Goal: Transaction & Acquisition: Book appointment/travel/reservation

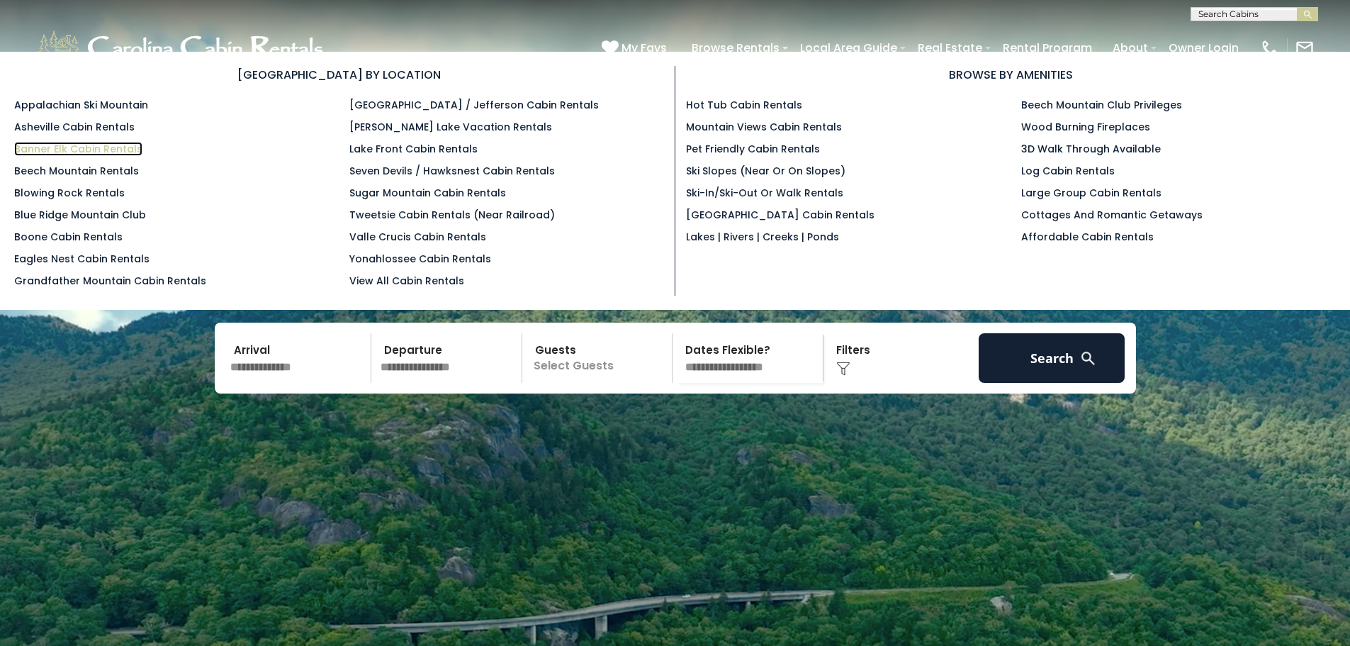
click at [120, 147] on link "Banner Elk Cabin Rentals" at bounding box center [78, 149] width 128 height 14
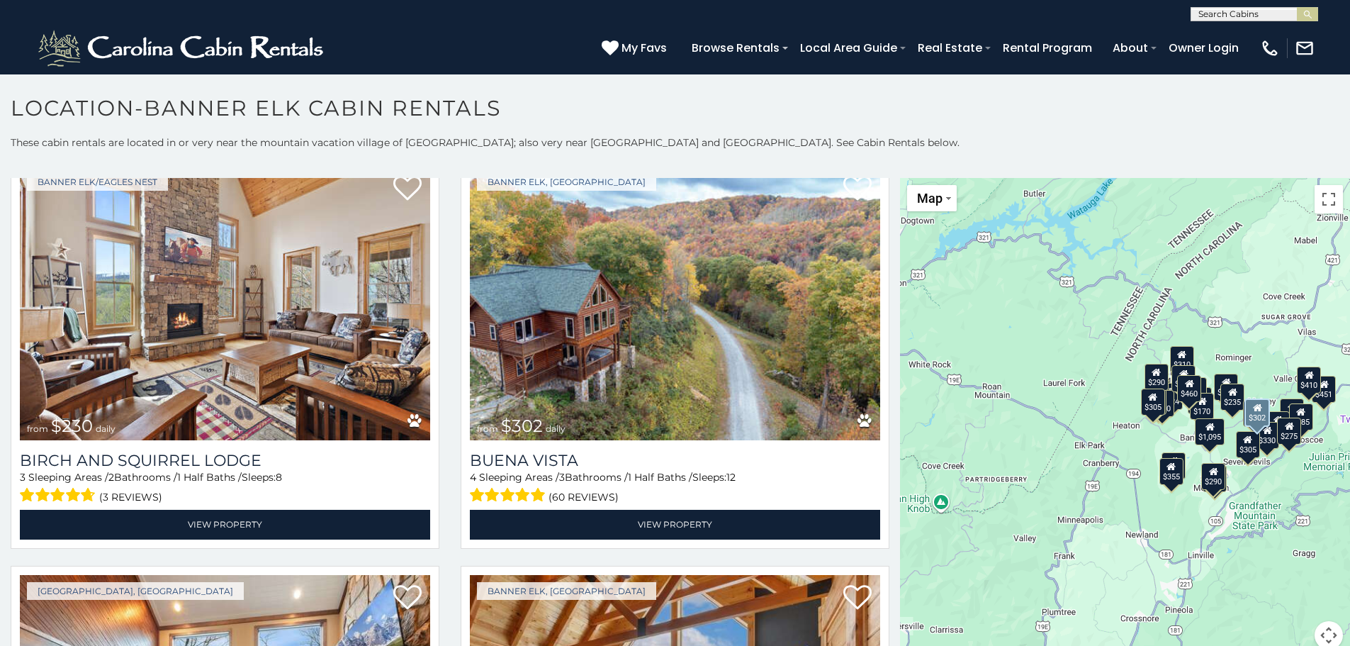
scroll to position [5197, 0]
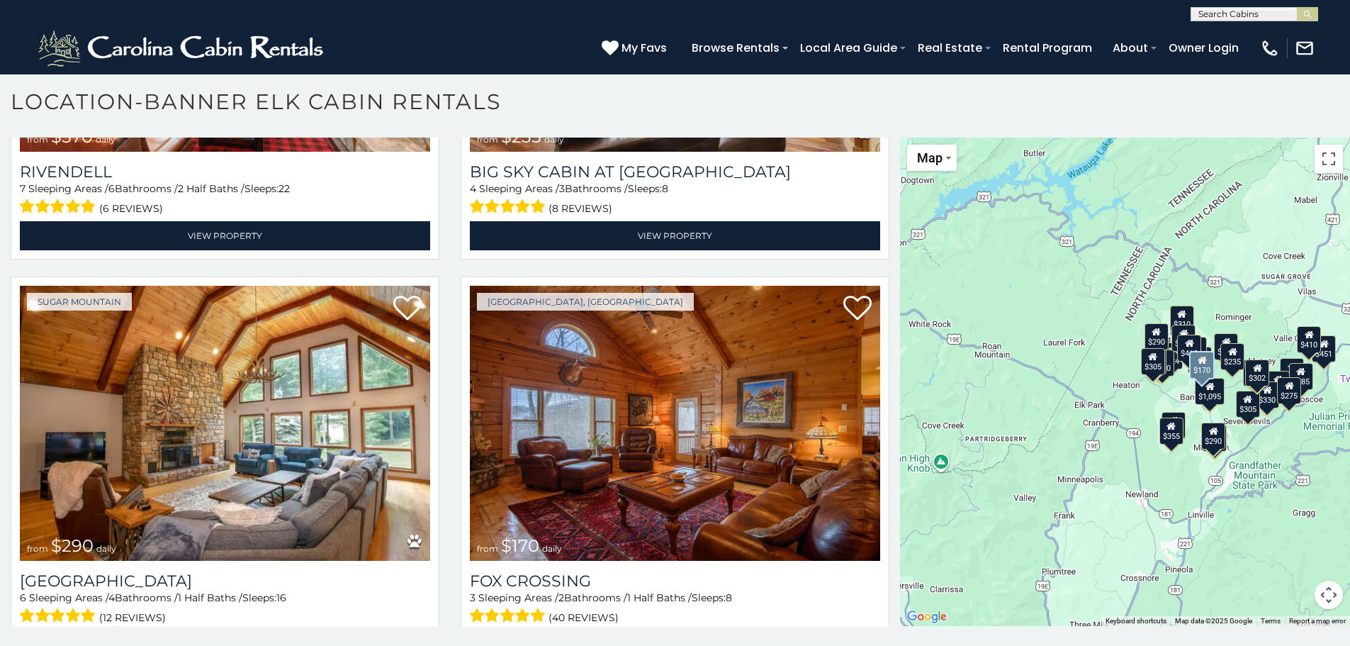
scroll to position [8, 0]
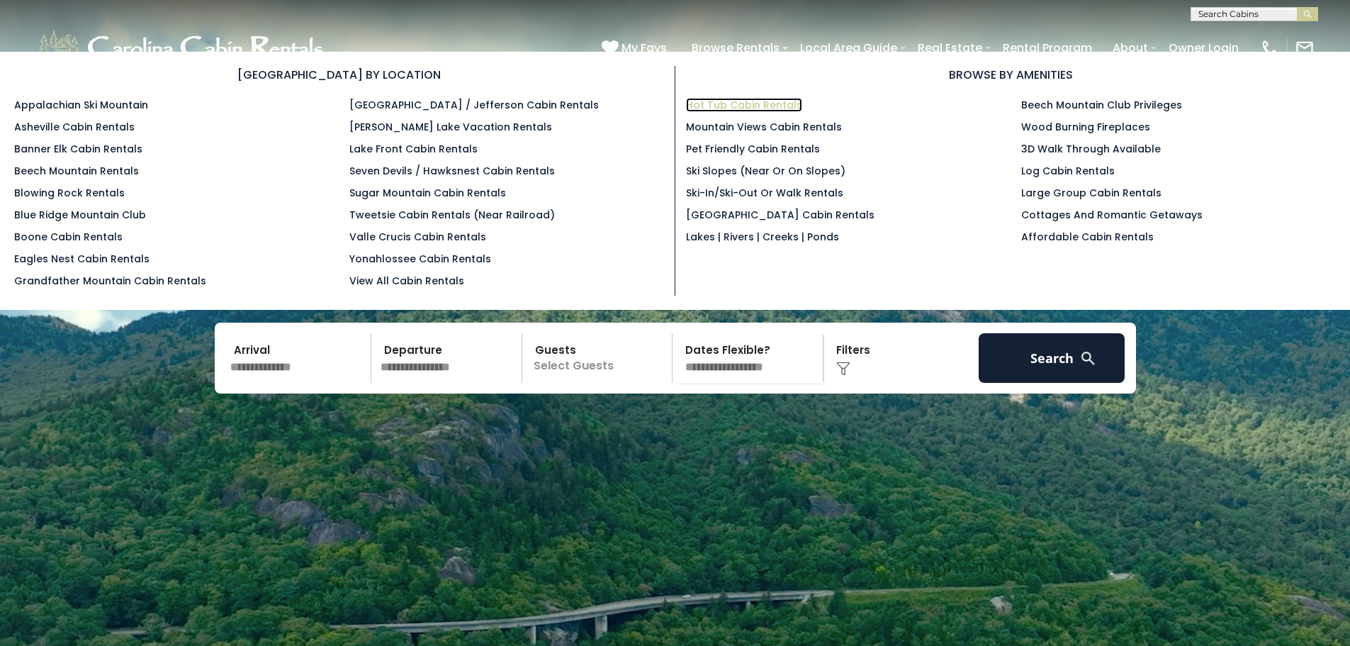
click at [733, 103] on link "Hot Tub Cabin Rentals" at bounding box center [744, 105] width 116 height 14
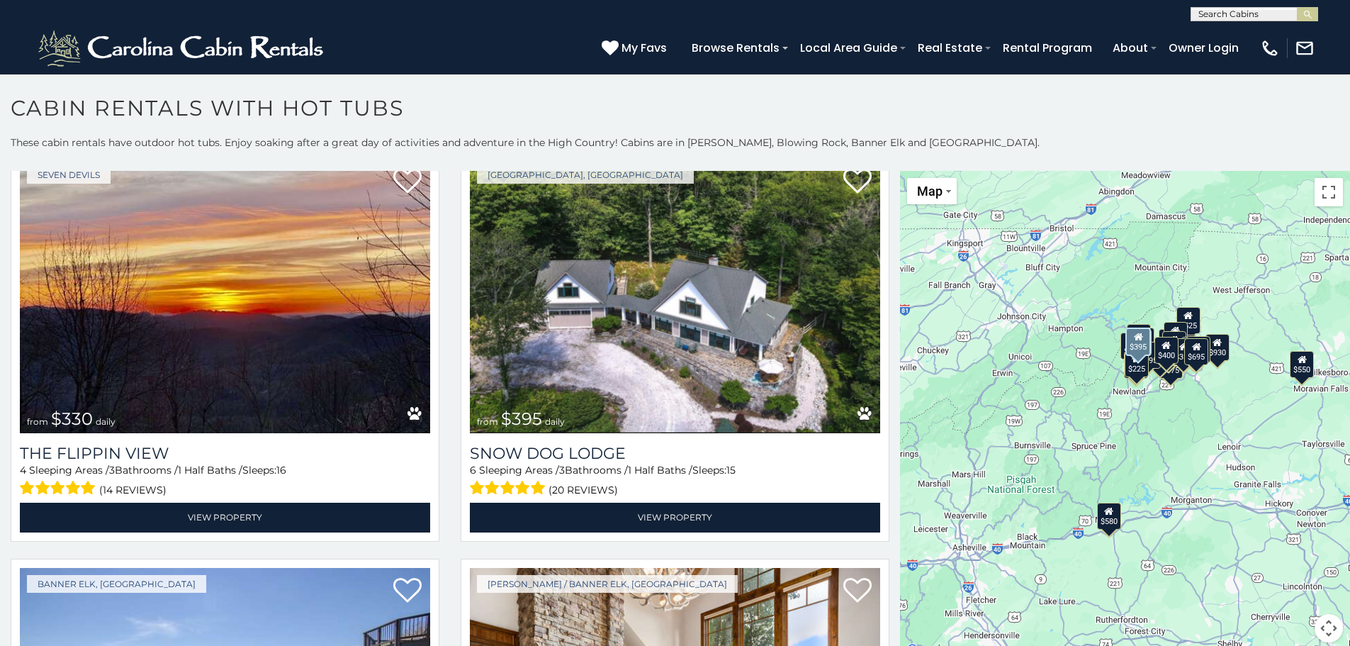
scroll to position [5197, 0]
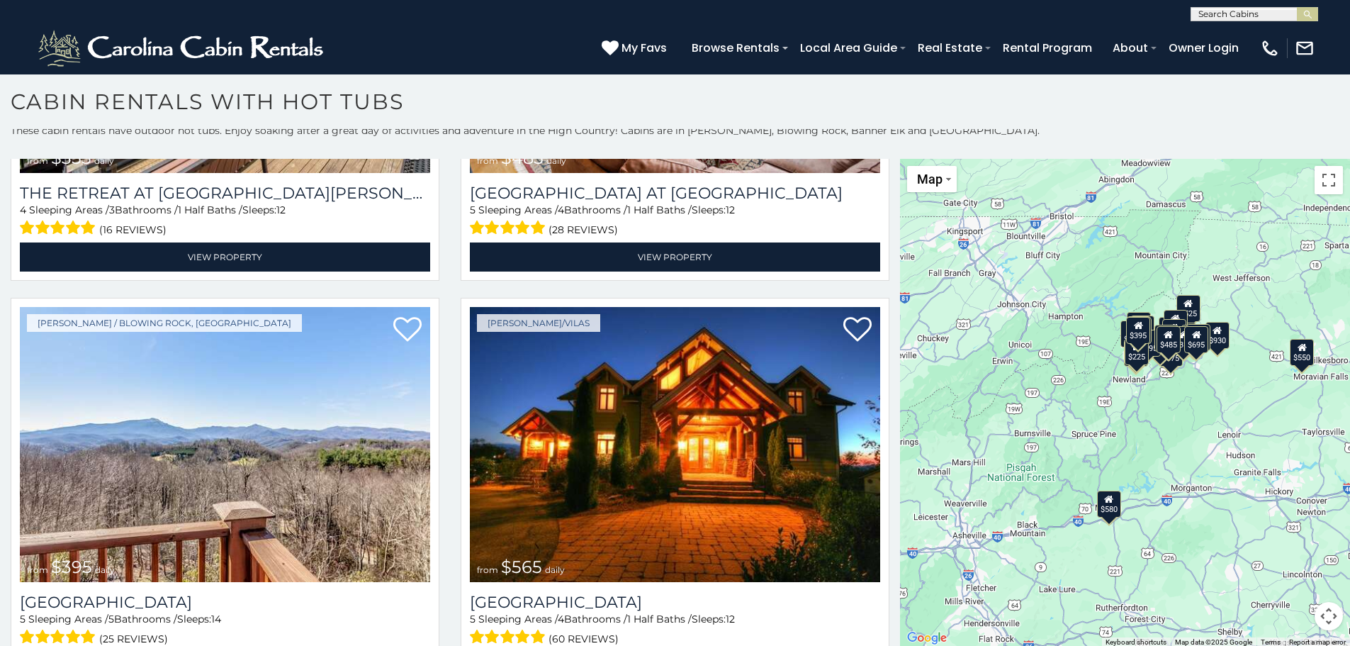
scroll to position [8, 0]
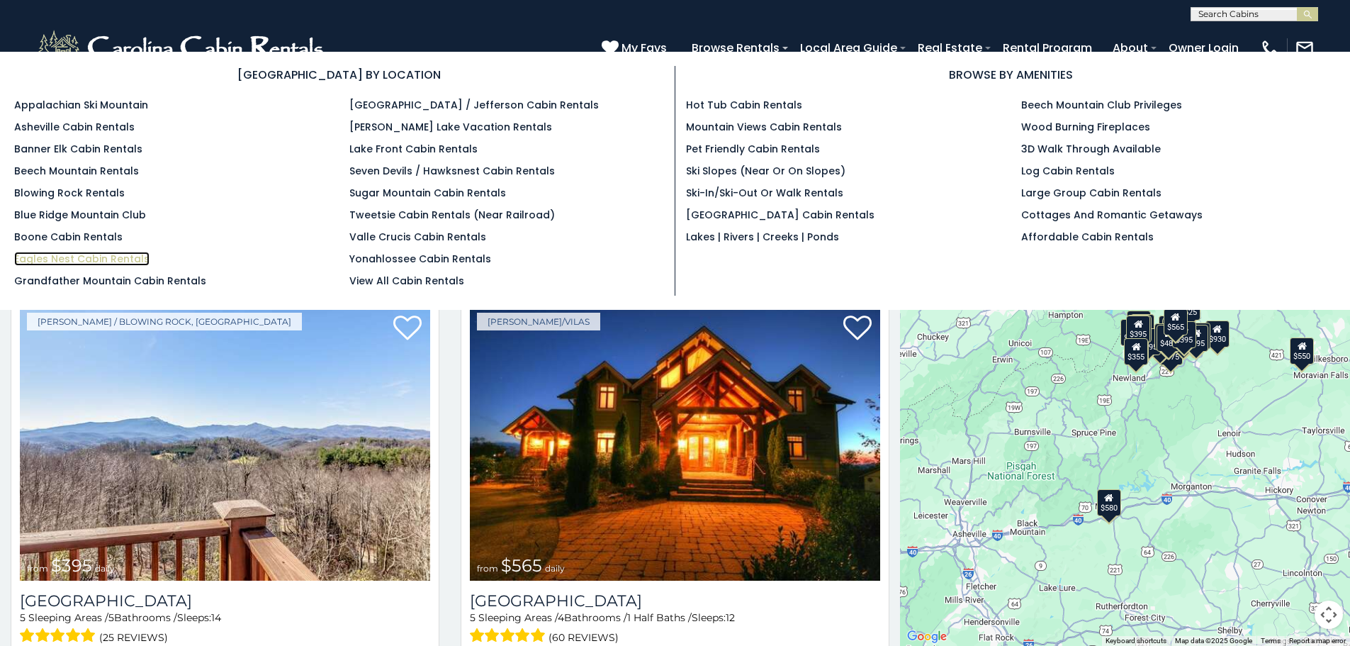
click at [133, 260] on link "Eagles Nest Cabin Rentals" at bounding box center [81, 259] width 135 height 14
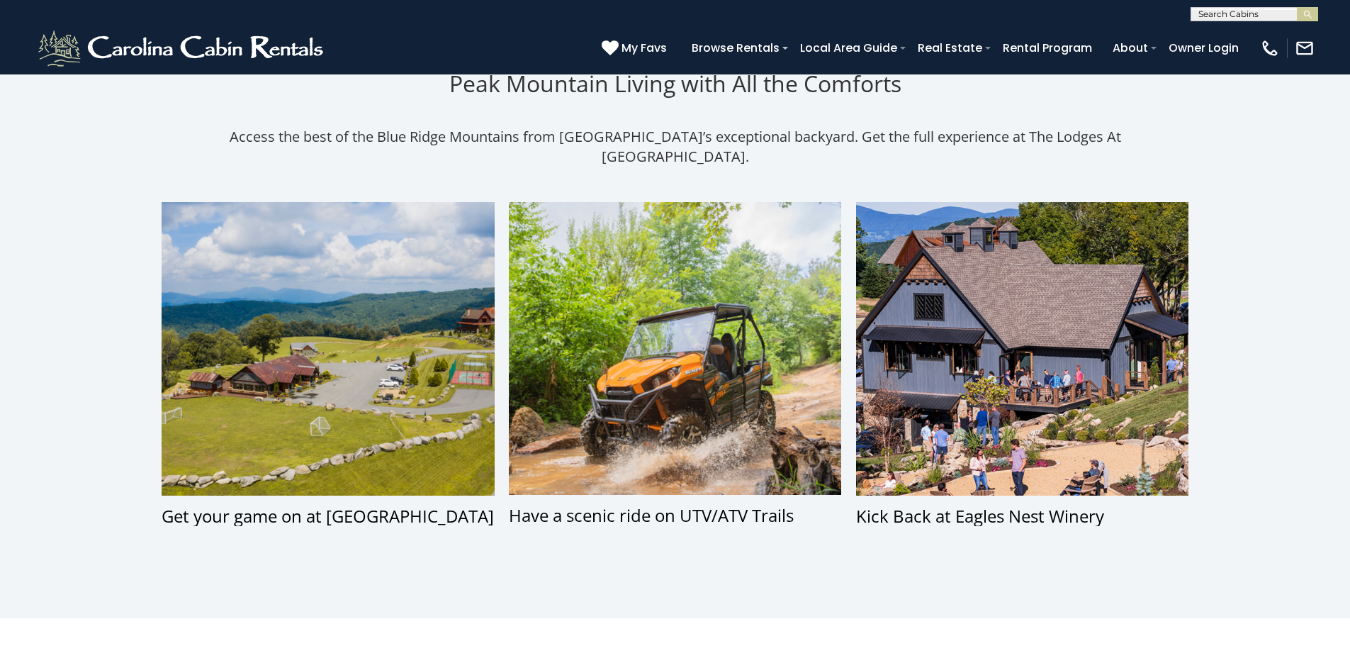
scroll to position [473, 0]
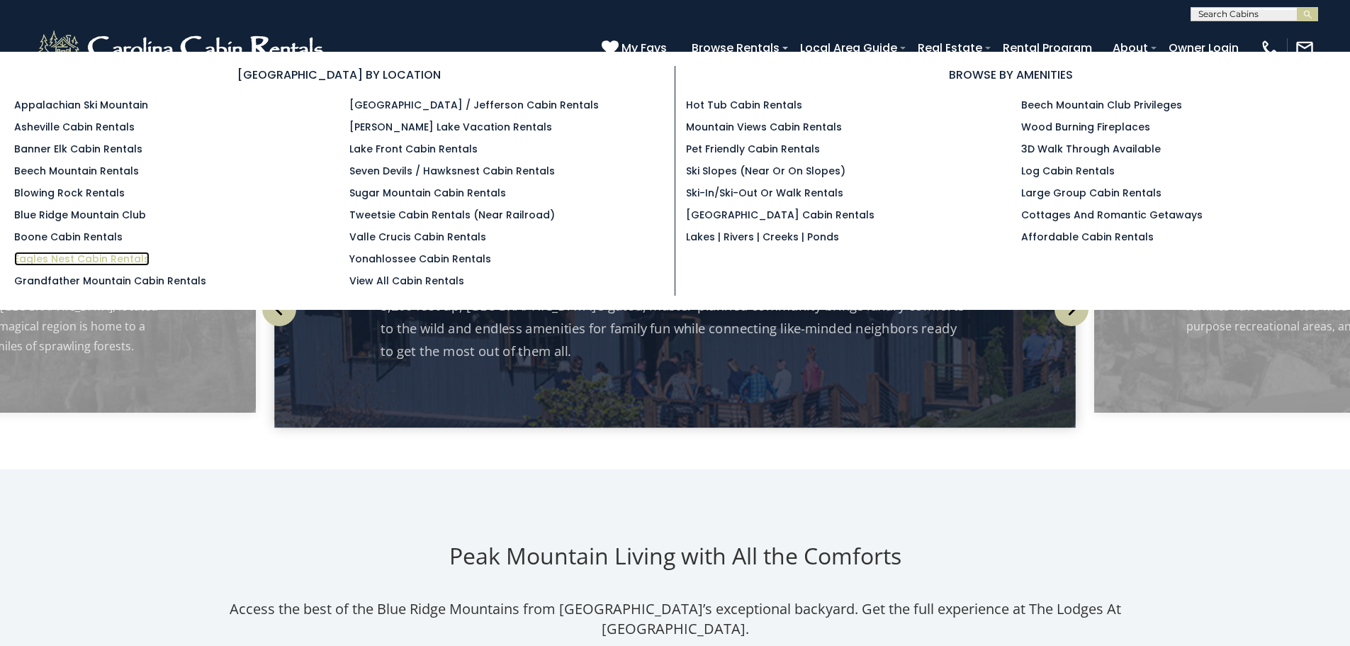
click at [119, 255] on link "Eagles Nest Cabin Rentals" at bounding box center [81, 259] width 135 height 14
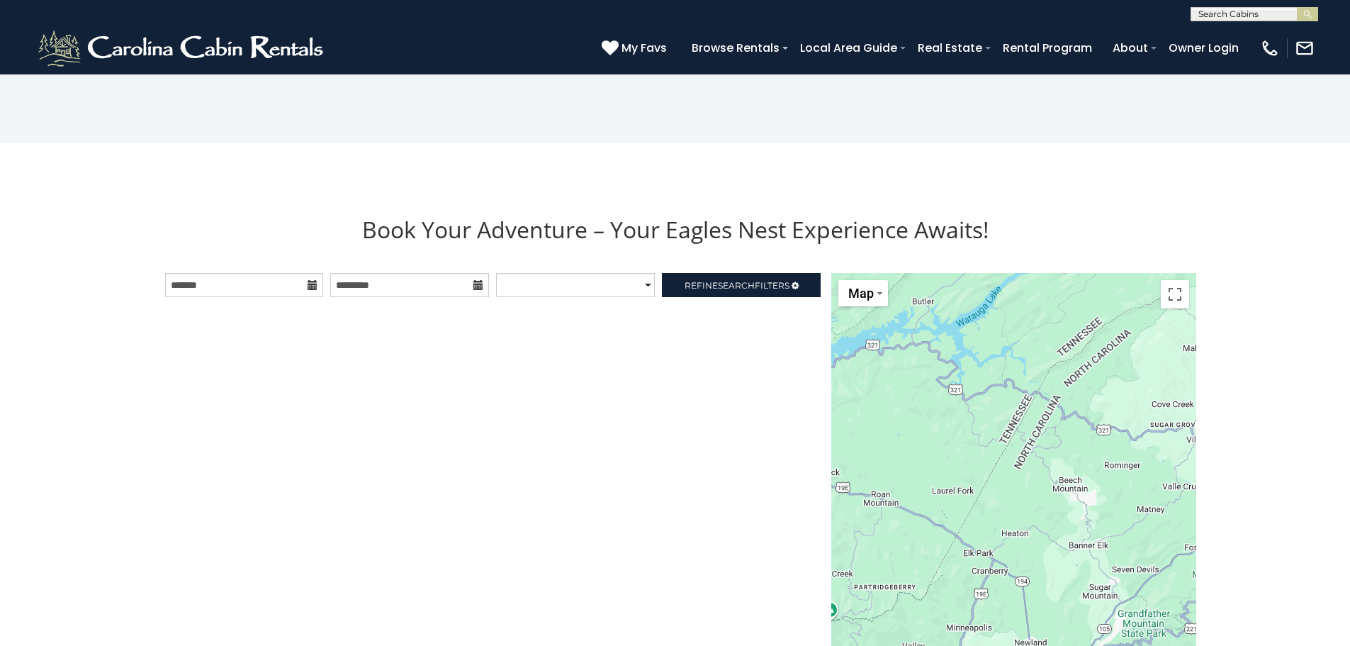
scroll to position [1387, 0]
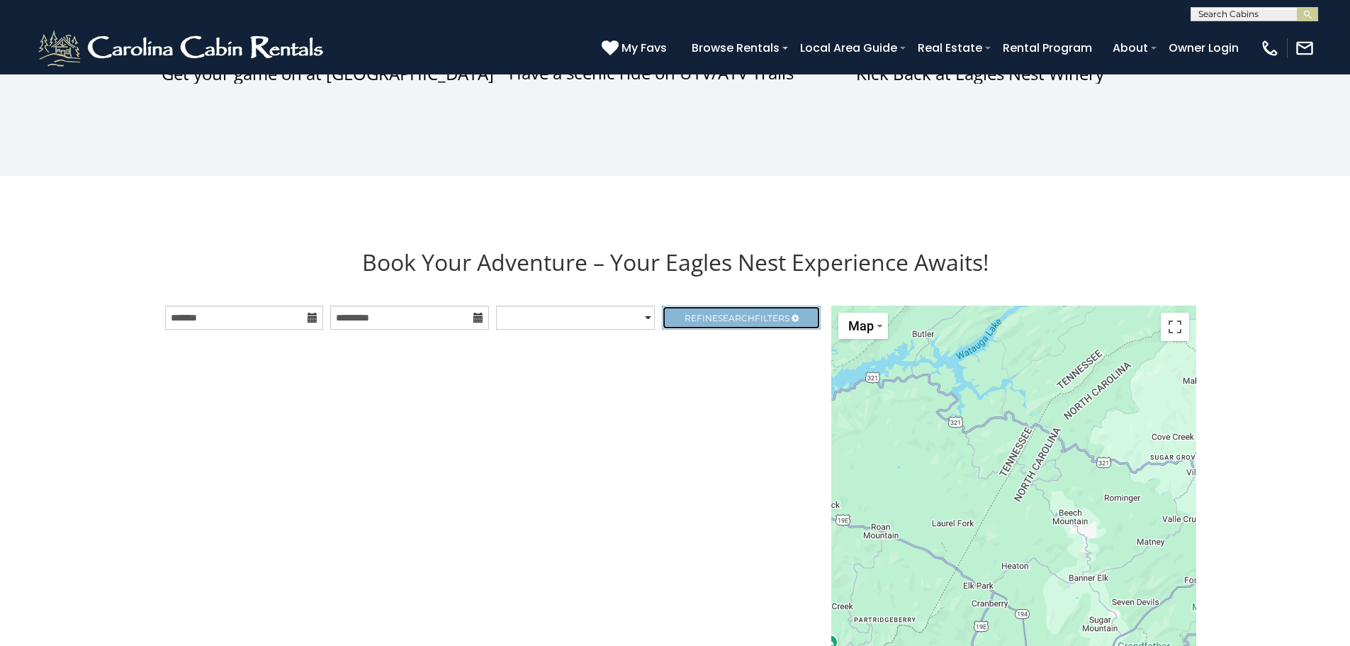
click at [714, 320] on span "Refine Search Filters" at bounding box center [737, 318] width 105 height 11
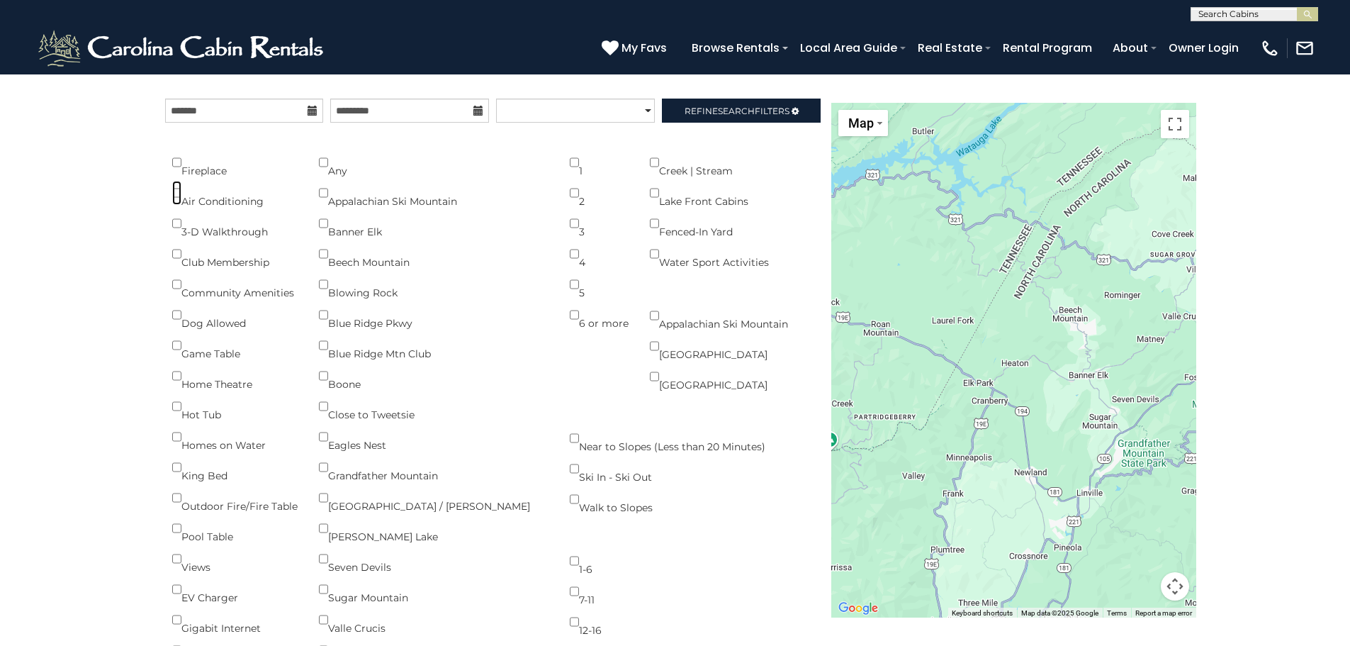
scroll to position [1624, 0]
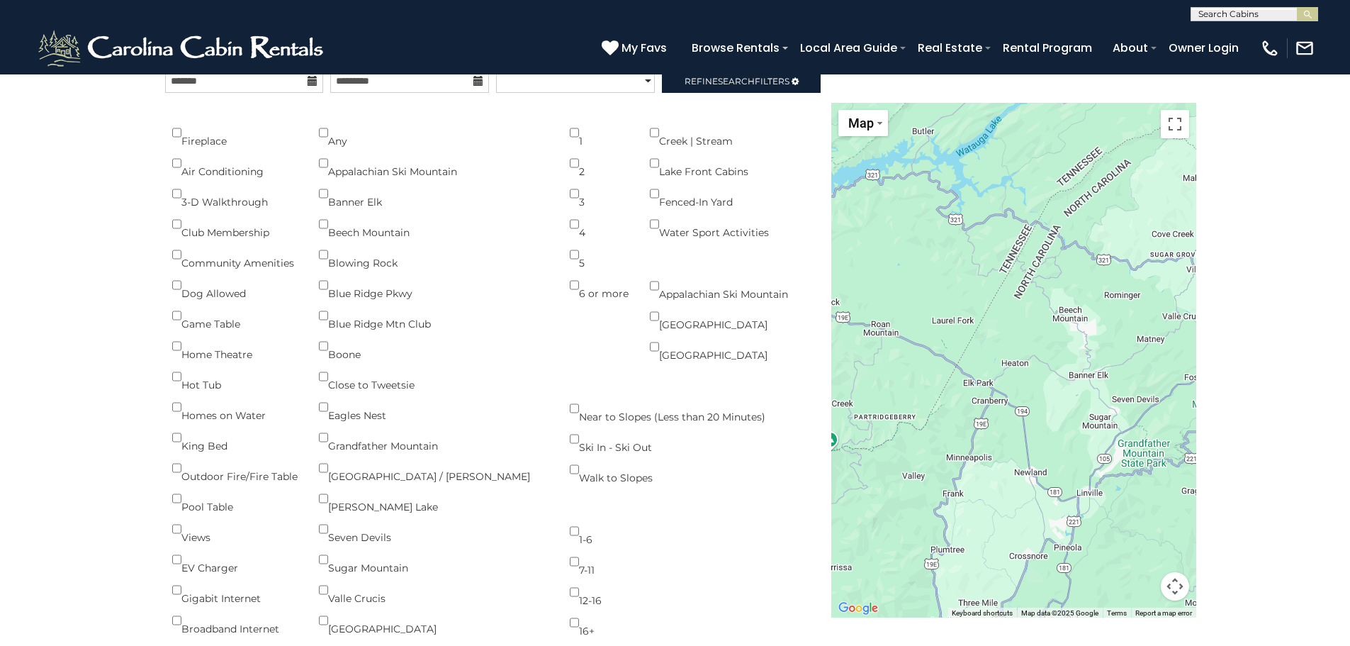
click at [181, 376] on div "Hot Tub" at bounding box center [234, 376] width 125 height 30
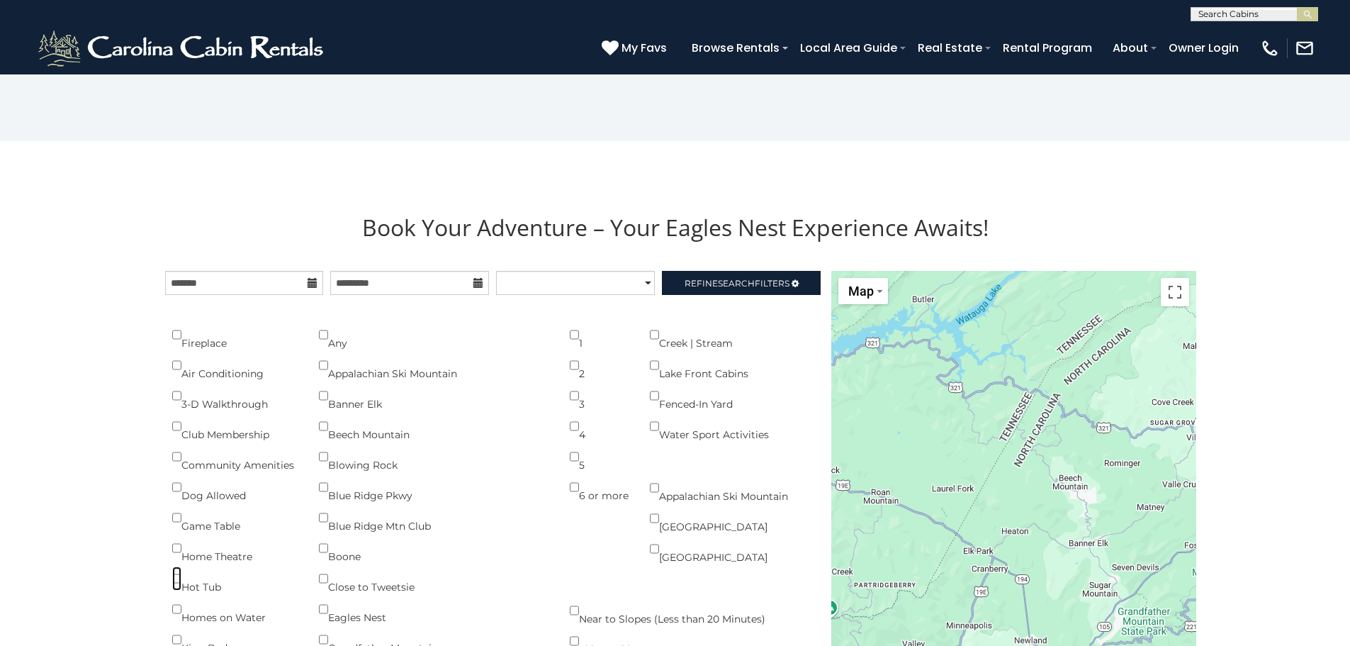
scroll to position [1387, 0]
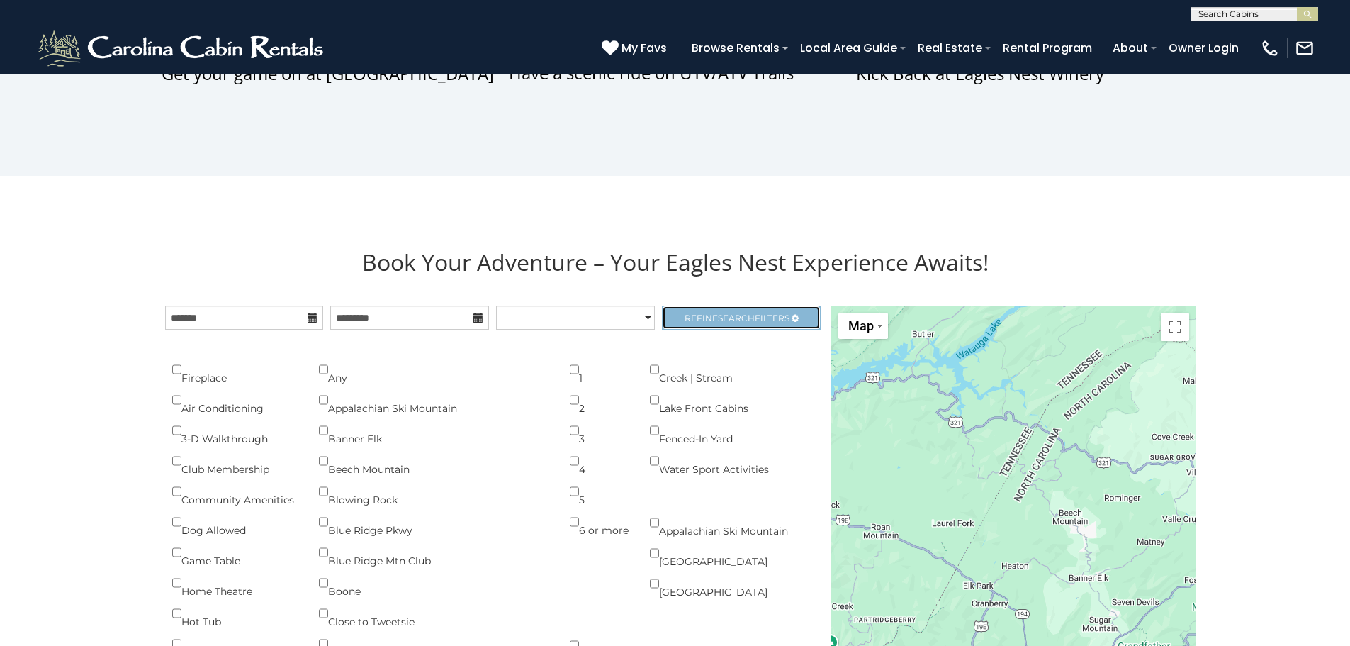
click at [752, 313] on span "Search" at bounding box center [736, 318] width 37 height 11
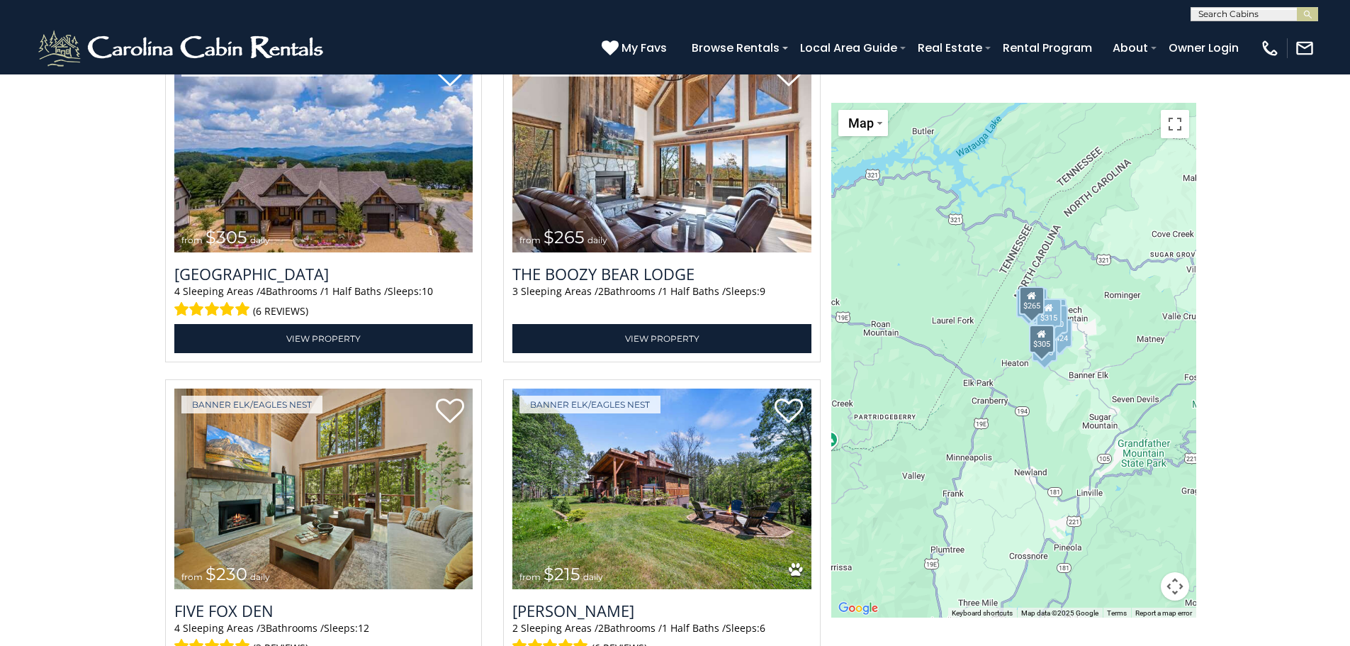
scroll to position [3041, 0]
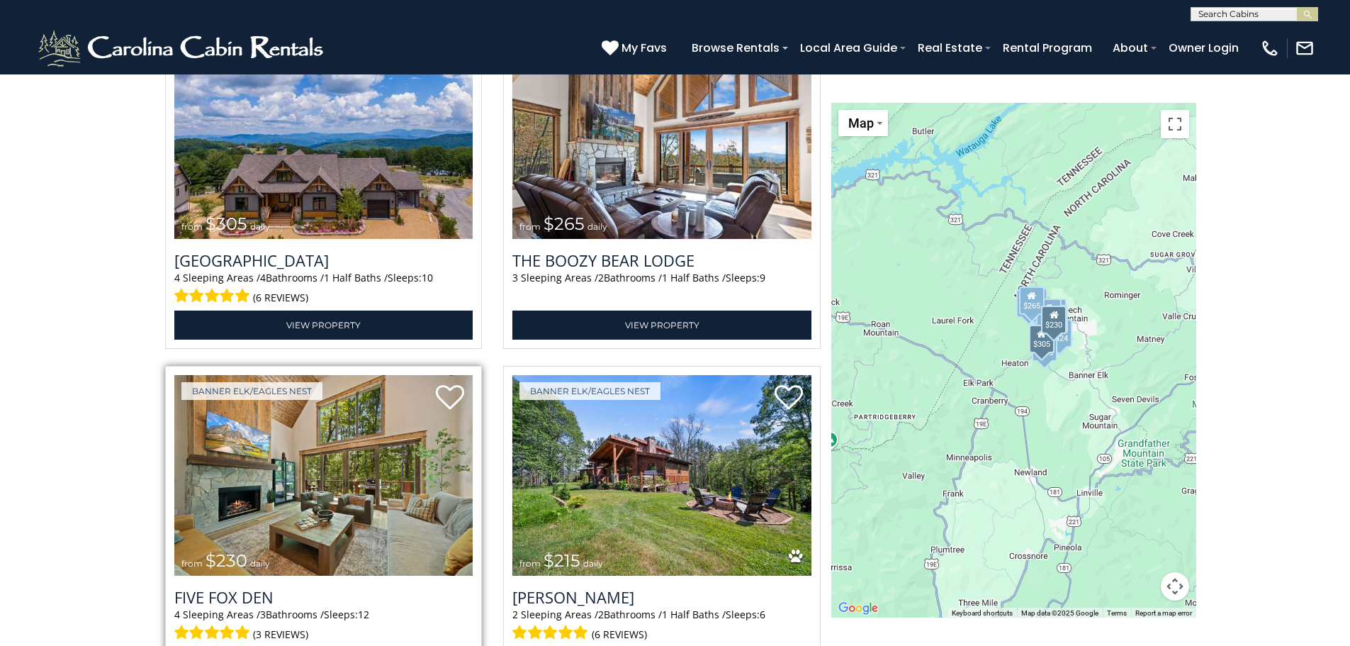
click at [358, 498] on img at bounding box center [323, 475] width 299 height 201
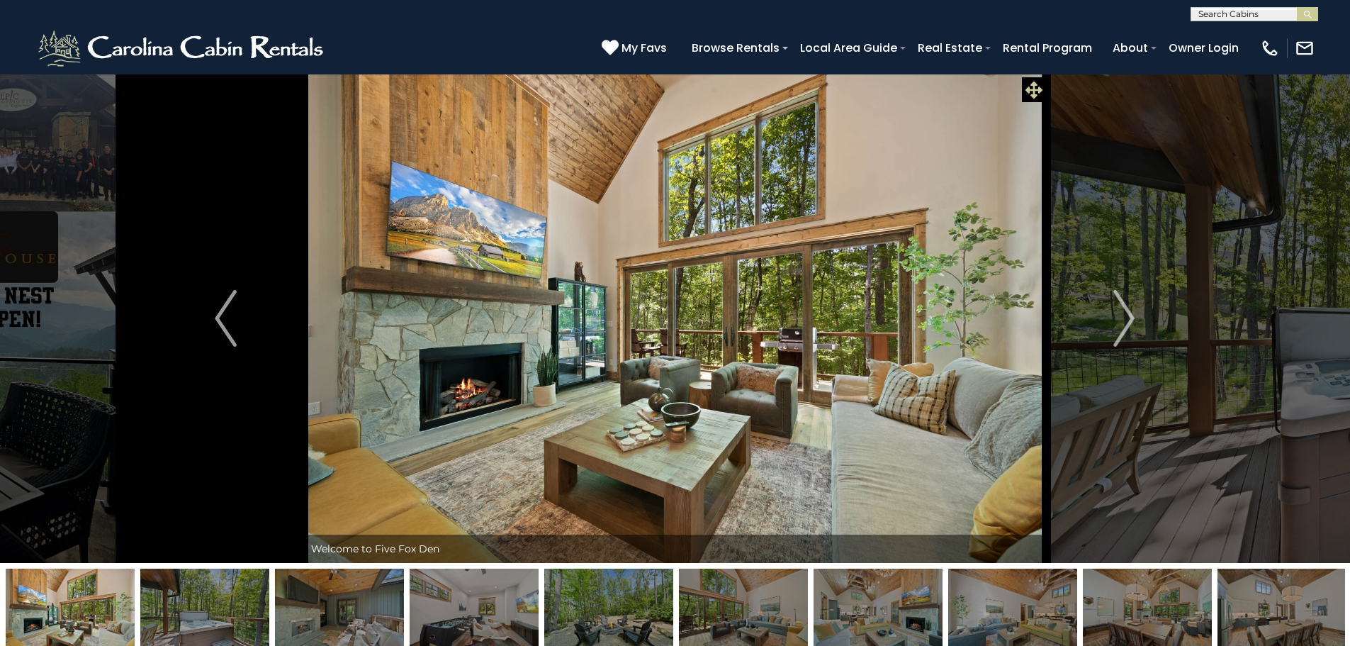
click at [1031, 94] on icon at bounding box center [1034, 90] width 17 height 17
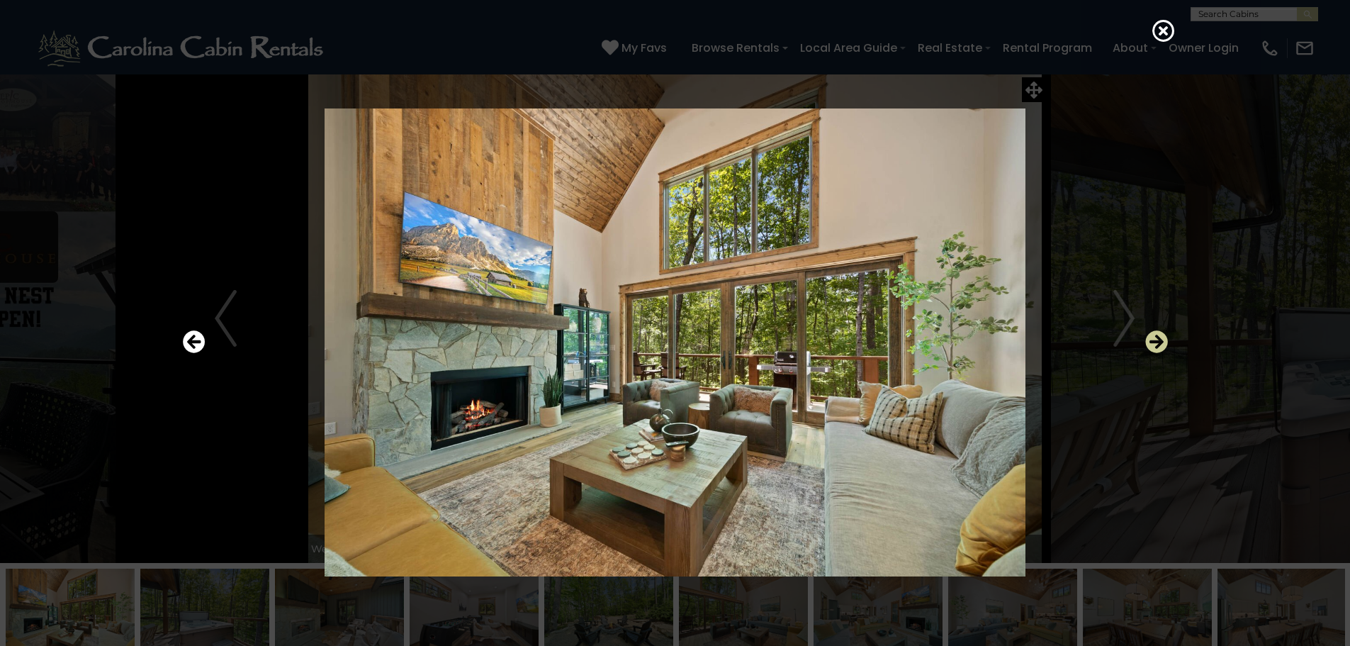
click at [1157, 344] on icon "Next" at bounding box center [1156, 341] width 23 height 23
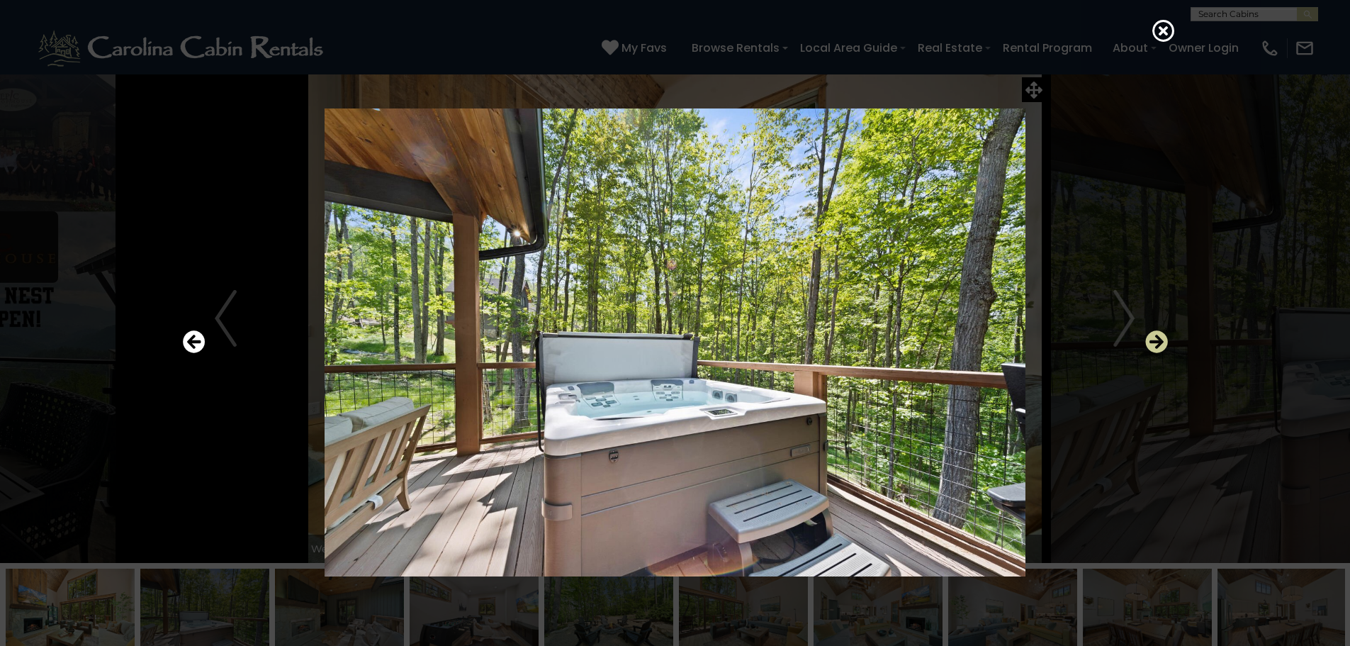
click at [1154, 343] on icon "Next" at bounding box center [1156, 341] width 23 height 23
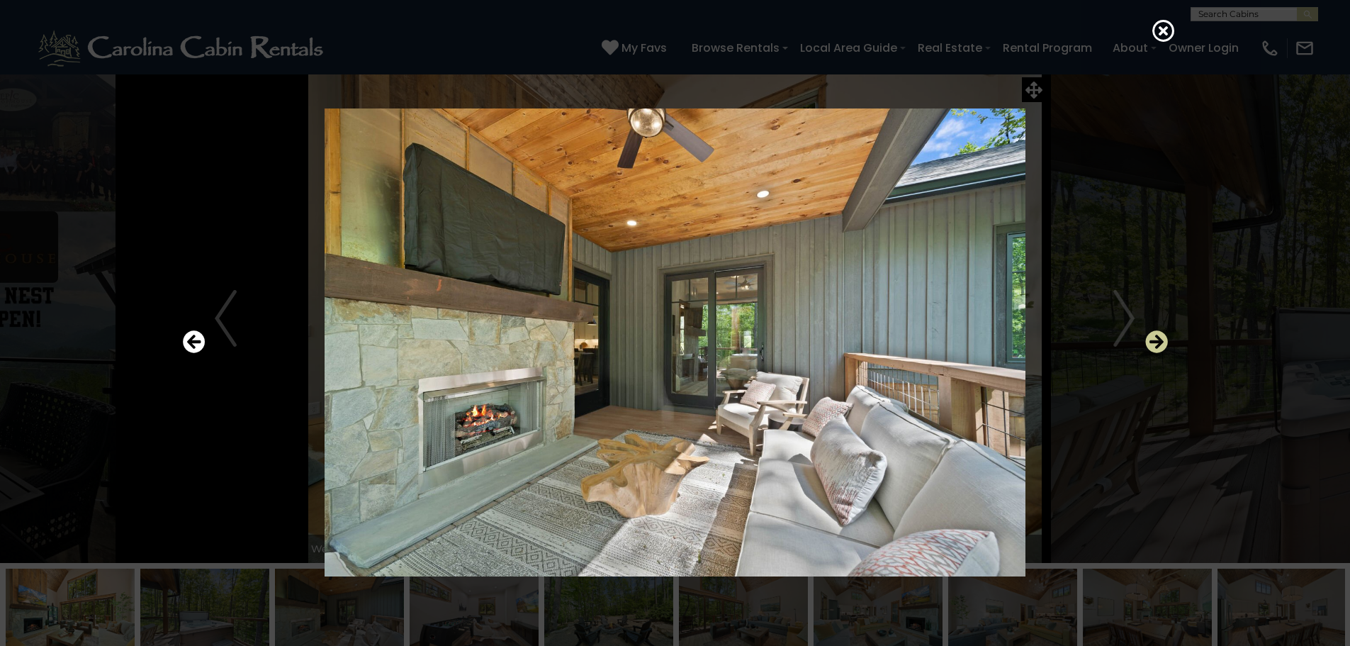
click at [1154, 343] on icon "Next" at bounding box center [1156, 341] width 23 height 23
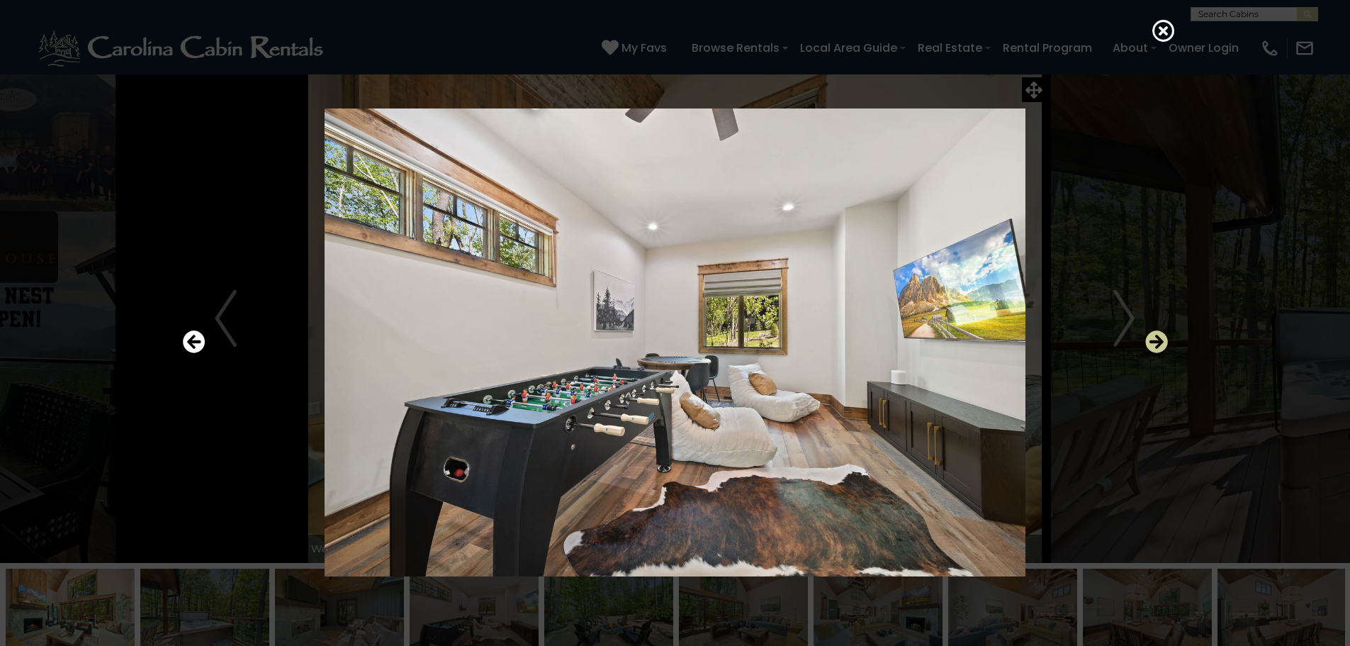
click at [1154, 343] on icon "Next" at bounding box center [1156, 341] width 23 height 23
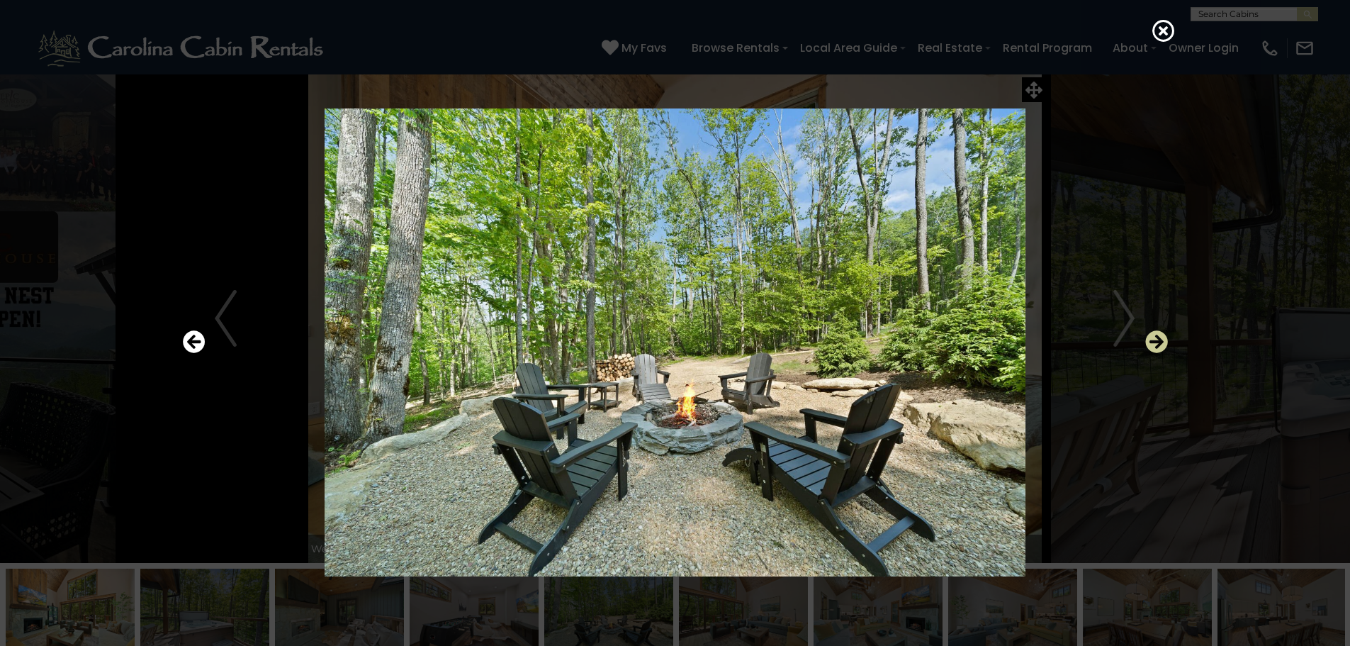
click at [1154, 343] on icon "Next" at bounding box center [1156, 341] width 23 height 23
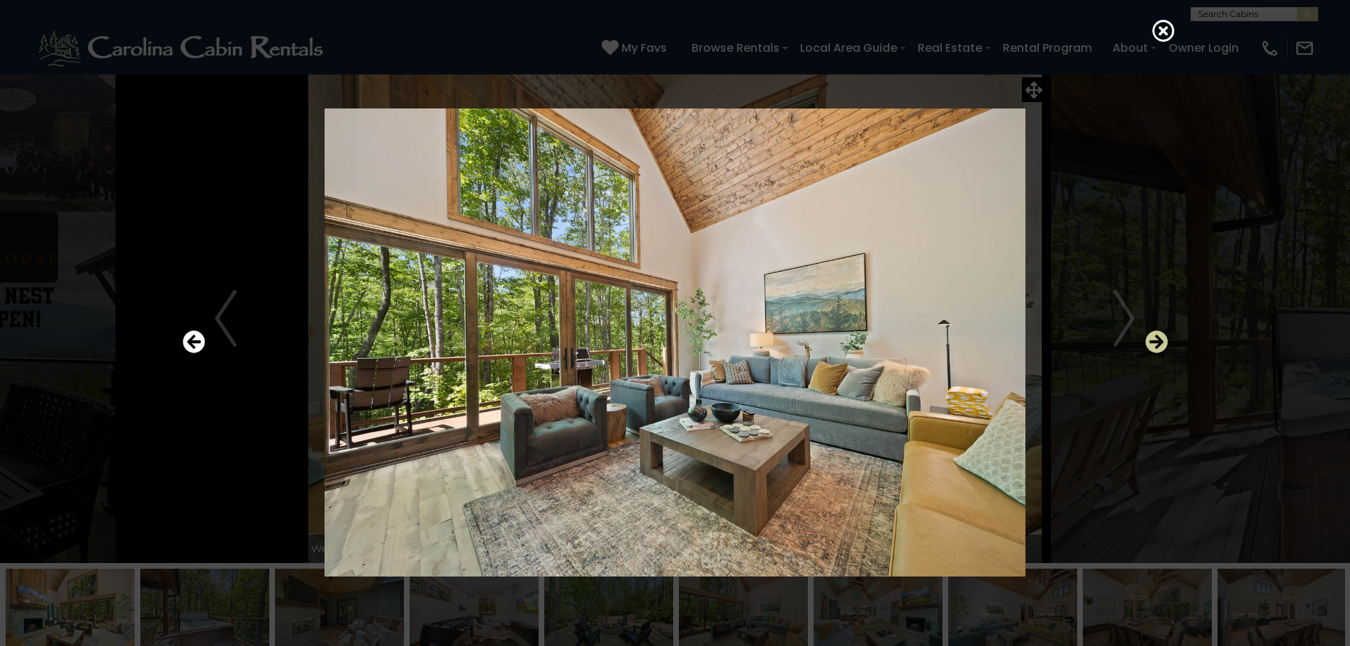
click at [1154, 343] on icon "Next" at bounding box center [1156, 341] width 23 height 23
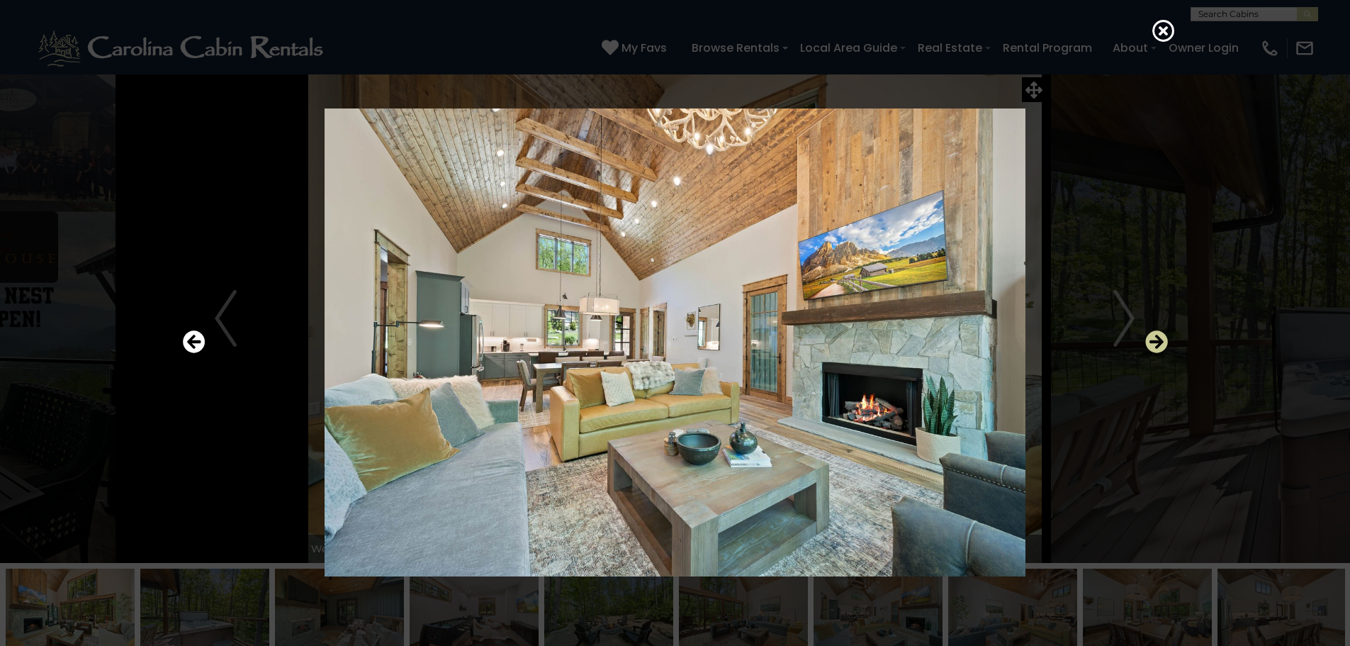
click at [1154, 343] on icon "Next" at bounding box center [1156, 341] width 23 height 23
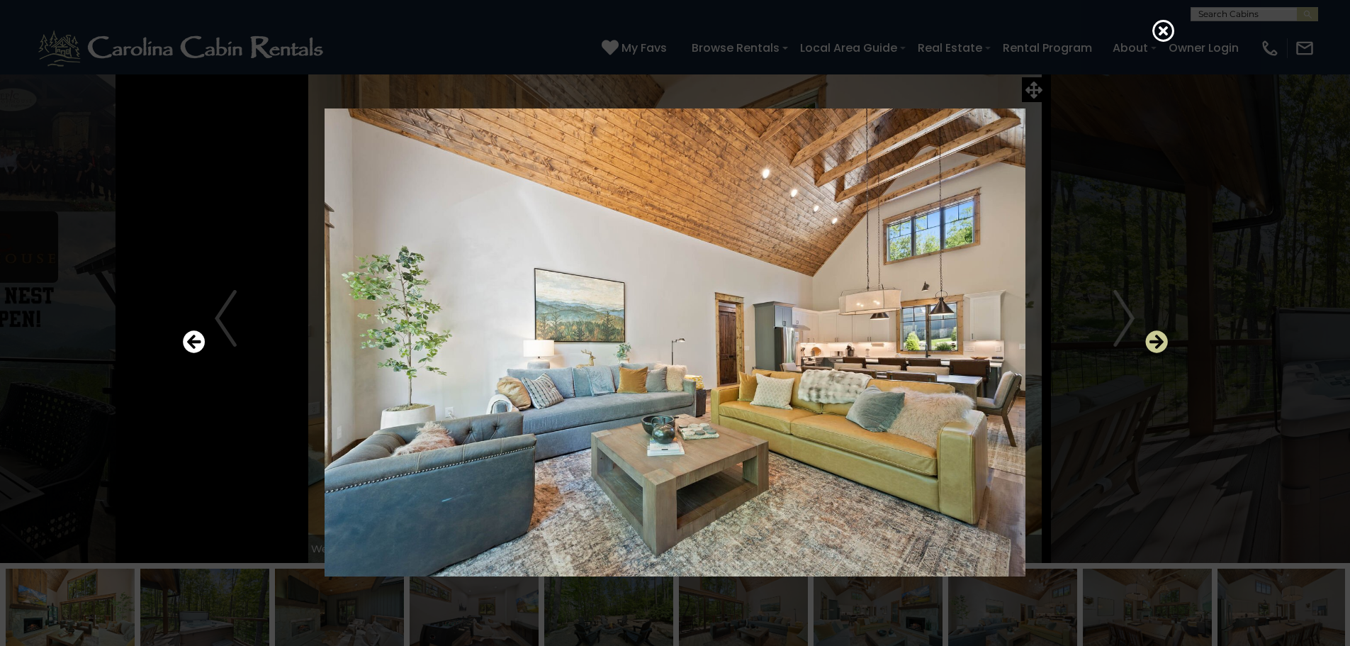
click at [1154, 343] on icon "Next" at bounding box center [1156, 341] width 23 height 23
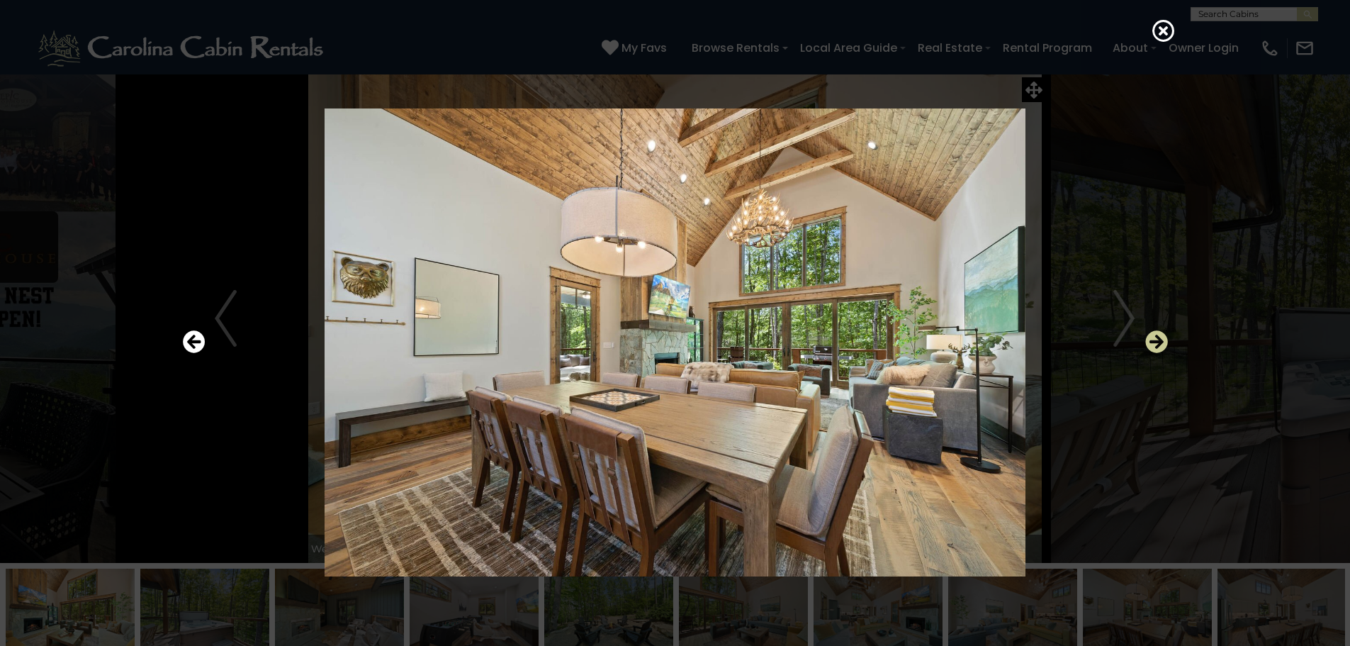
click at [1154, 343] on icon "Next" at bounding box center [1156, 341] width 23 height 23
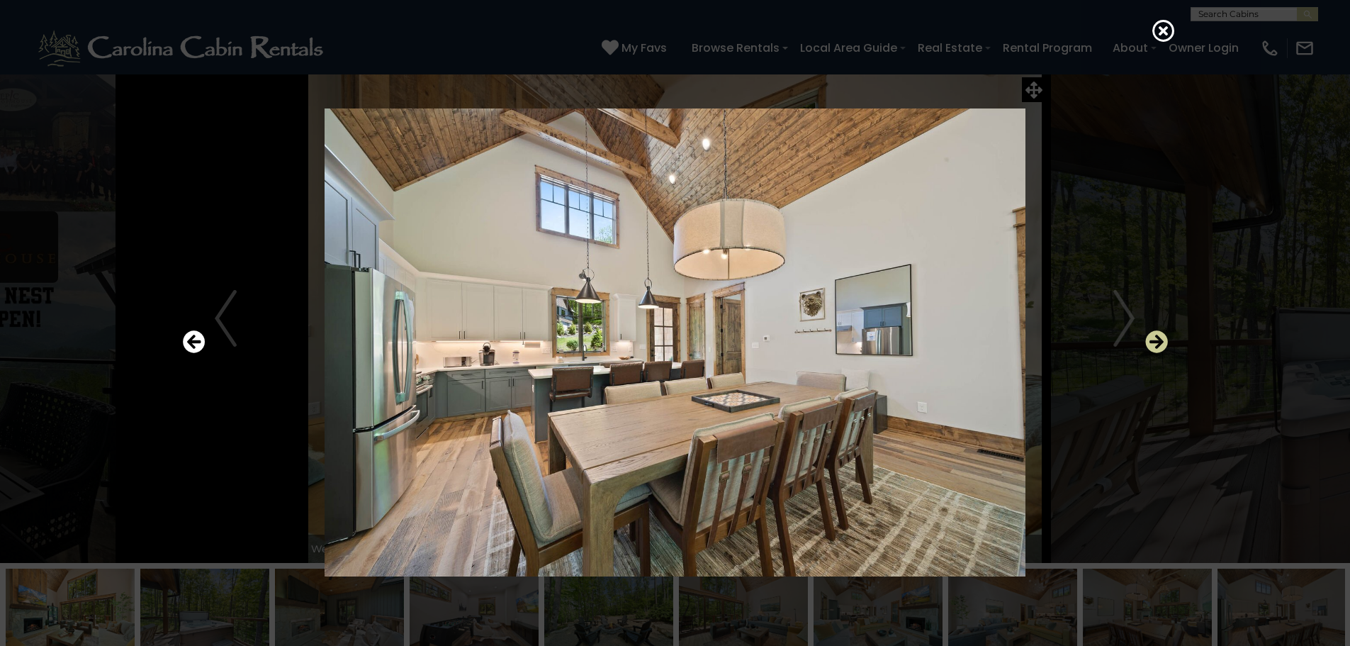
click at [1154, 343] on icon "Next" at bounding box center [1156, 341] width 23 height 23
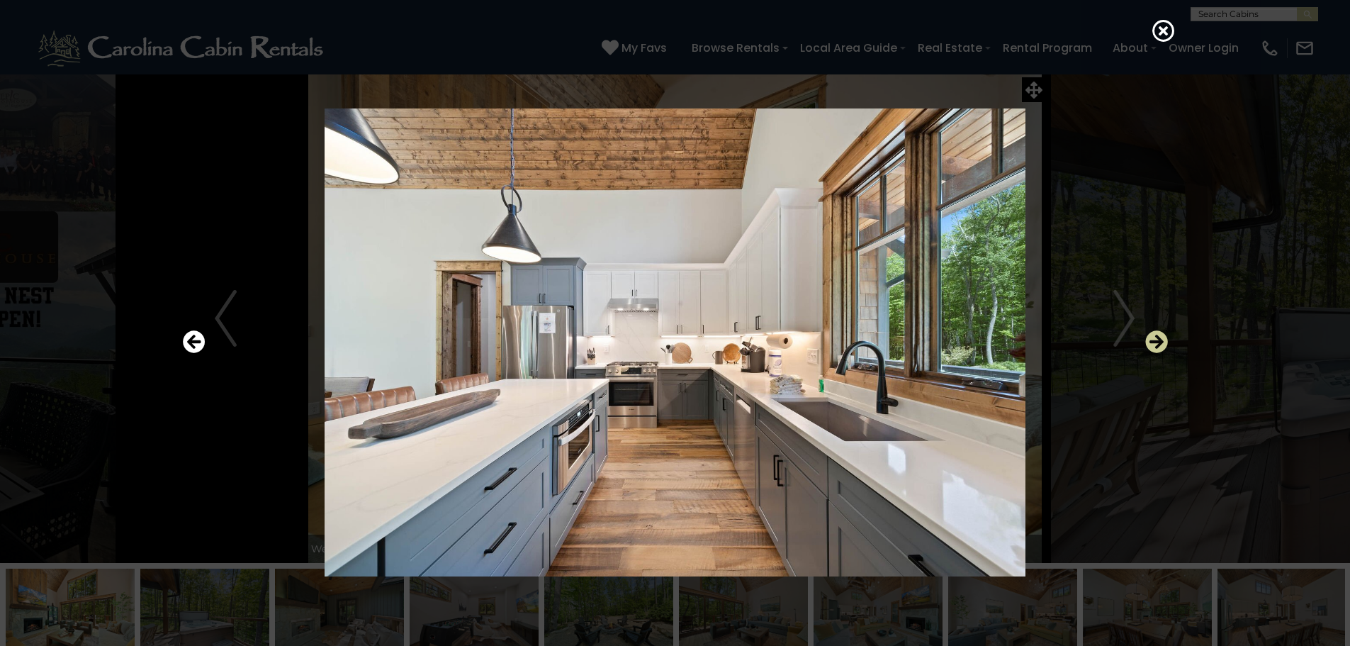
click at [1154, 343] on icon "Next" at bounding box center [1156, 341] width 23 height 23
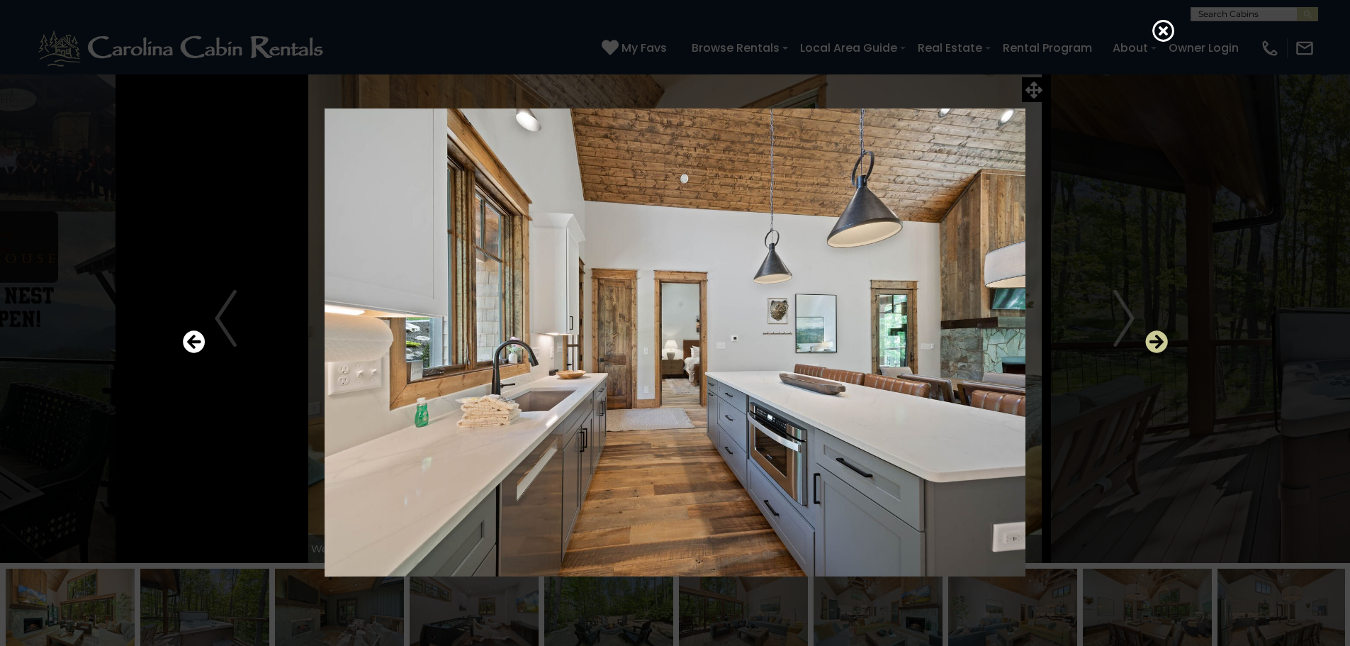
click at [1154, 343] on icon "Next" at bounding box center [1156, 341] width 23 height 23
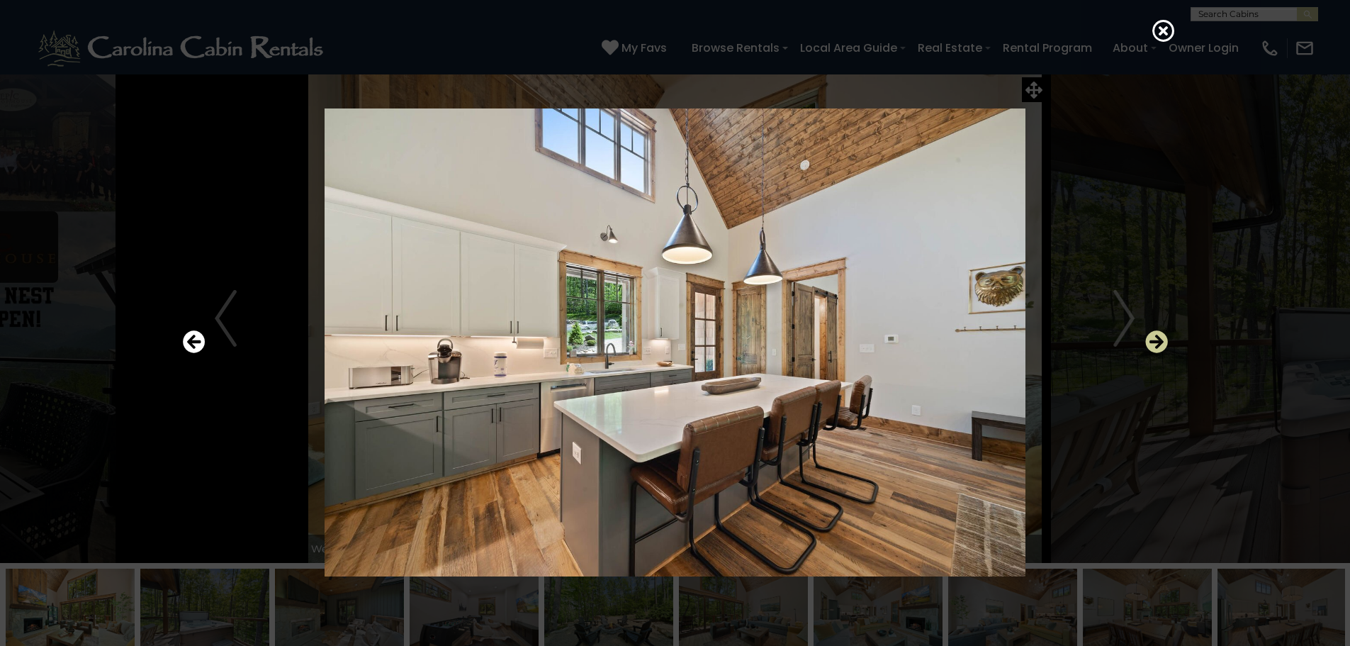
click at [1154, 343] on icon "Next" at bounding box center [1156, 341] width 23 height 23
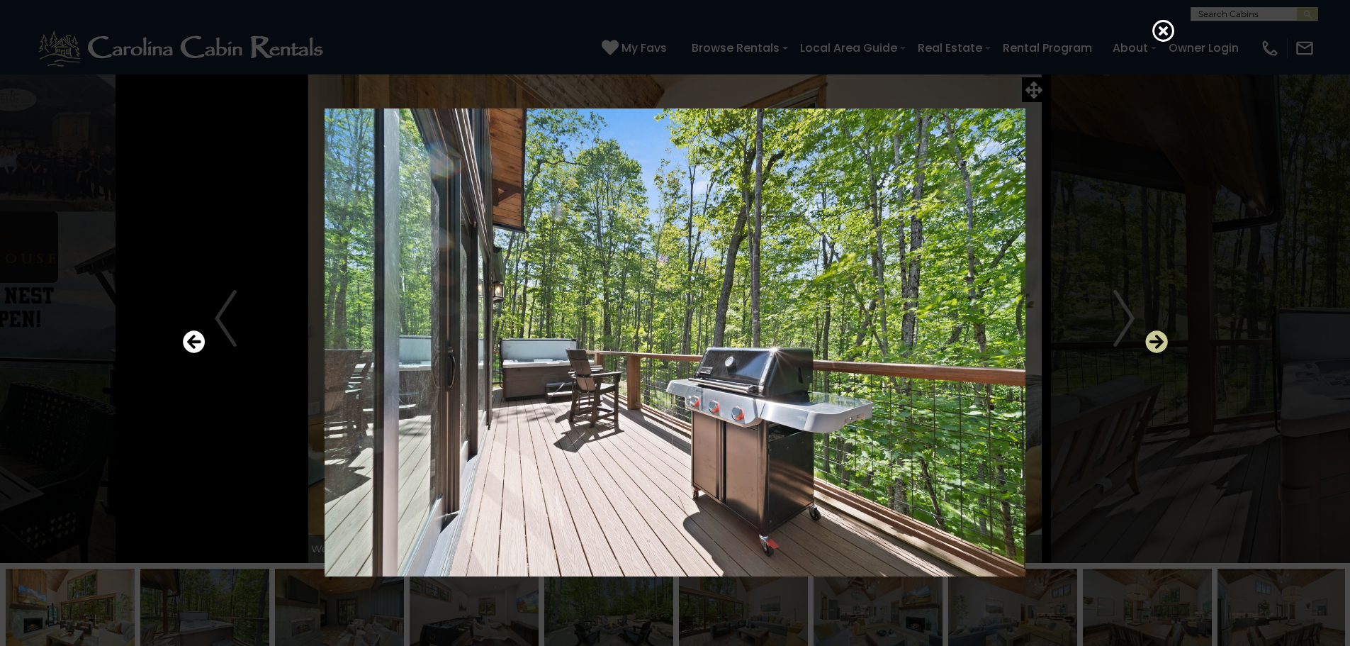
click at [1154, 343] on icon "Next" at bounding box center [1156, 341] width 23 height 23
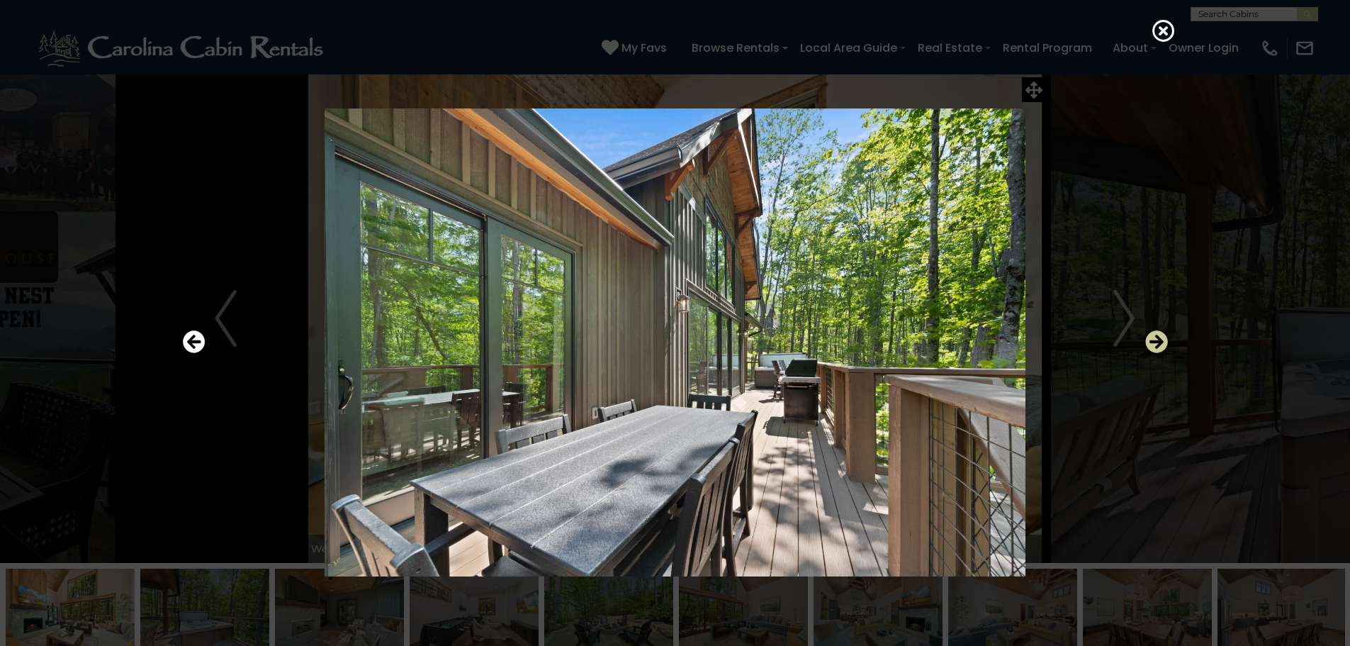
click at [1154, 343] on icon "Next" at bounding box center [1156, 341] width 23 height 23
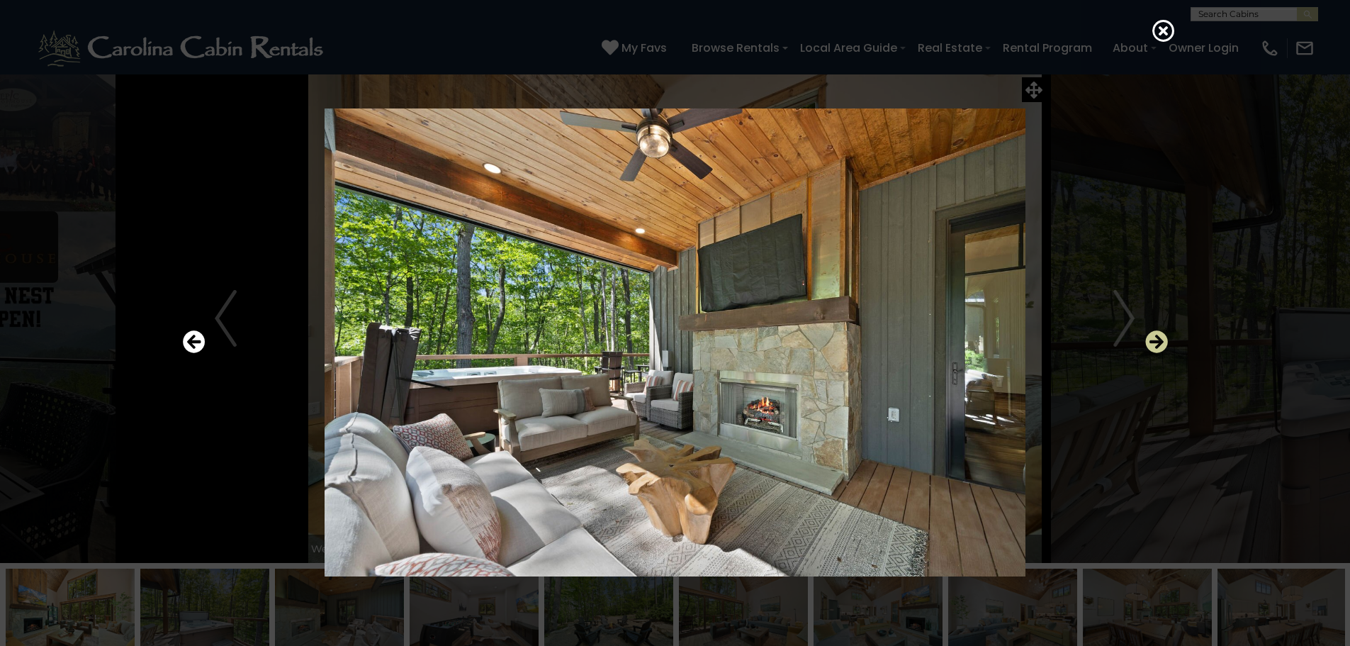
click at [1156, 345] on icon "Next" at bounding box center [1156, 341] width 23 height 23
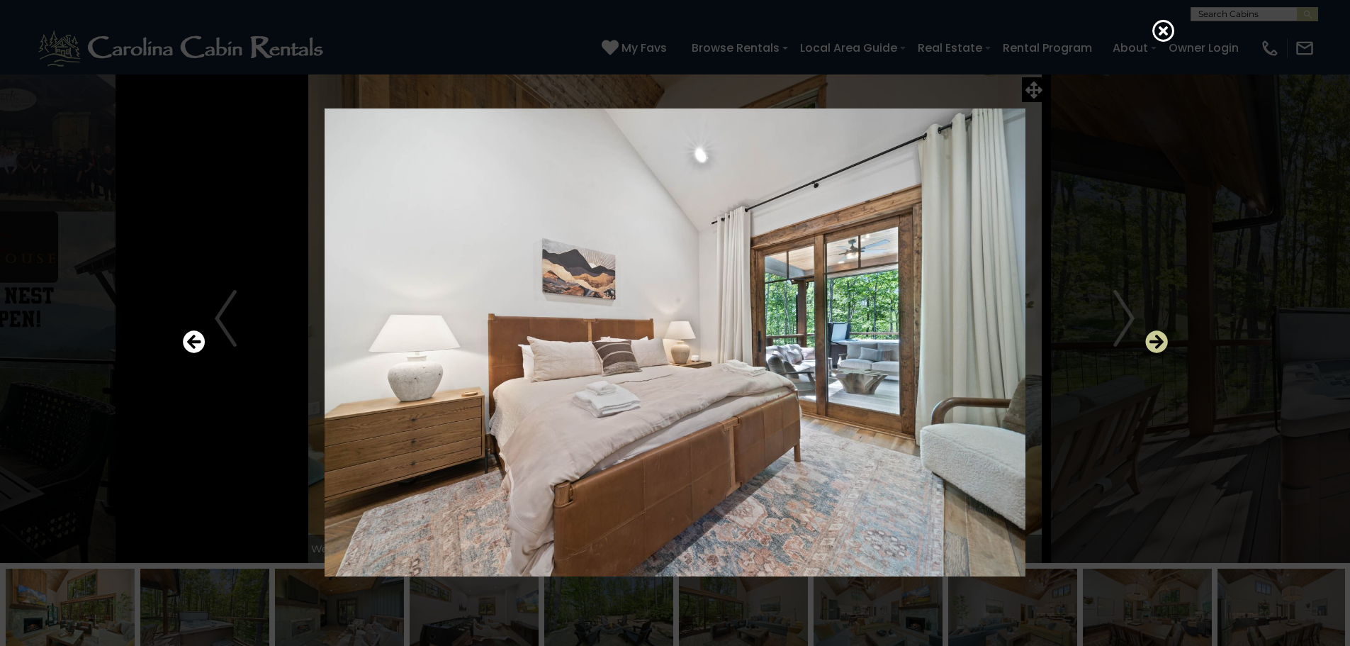
click at [1156, 345] on icon "Next" at bounding box center [1156, 341] width 23 height 23
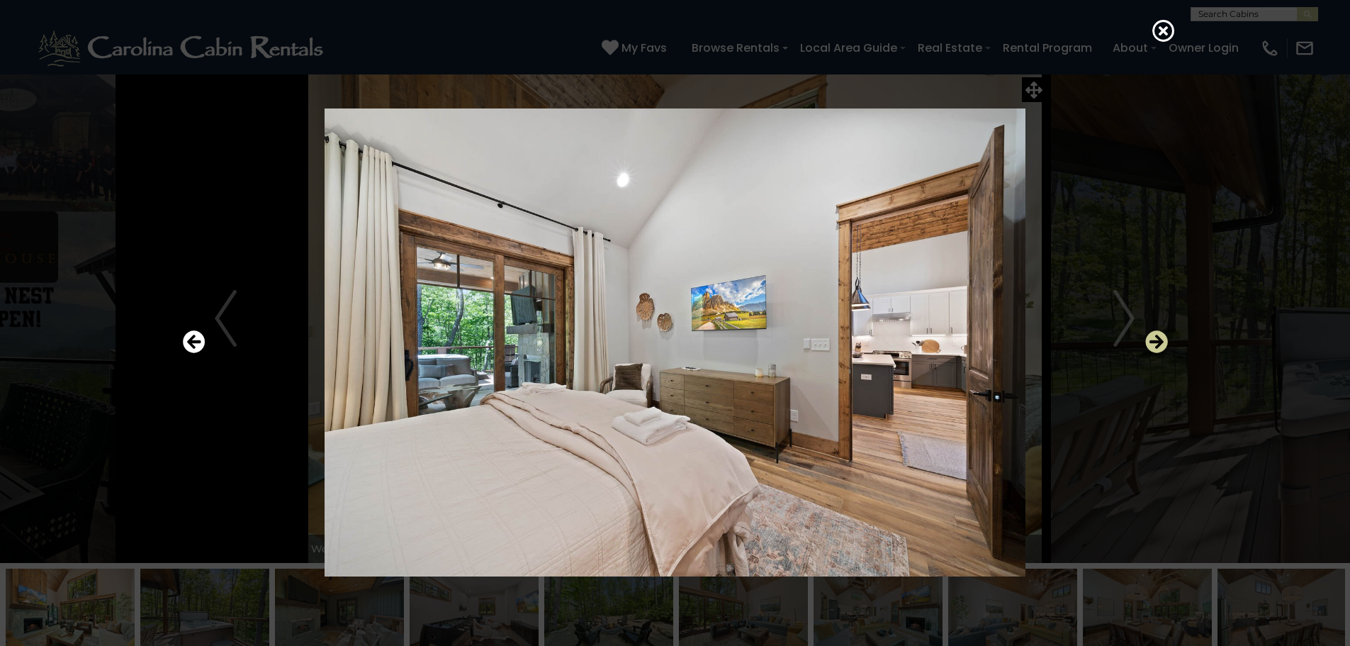
click at [1156, 345] on icon "Next" at bounding box center [1156, 341] width 23 height 23
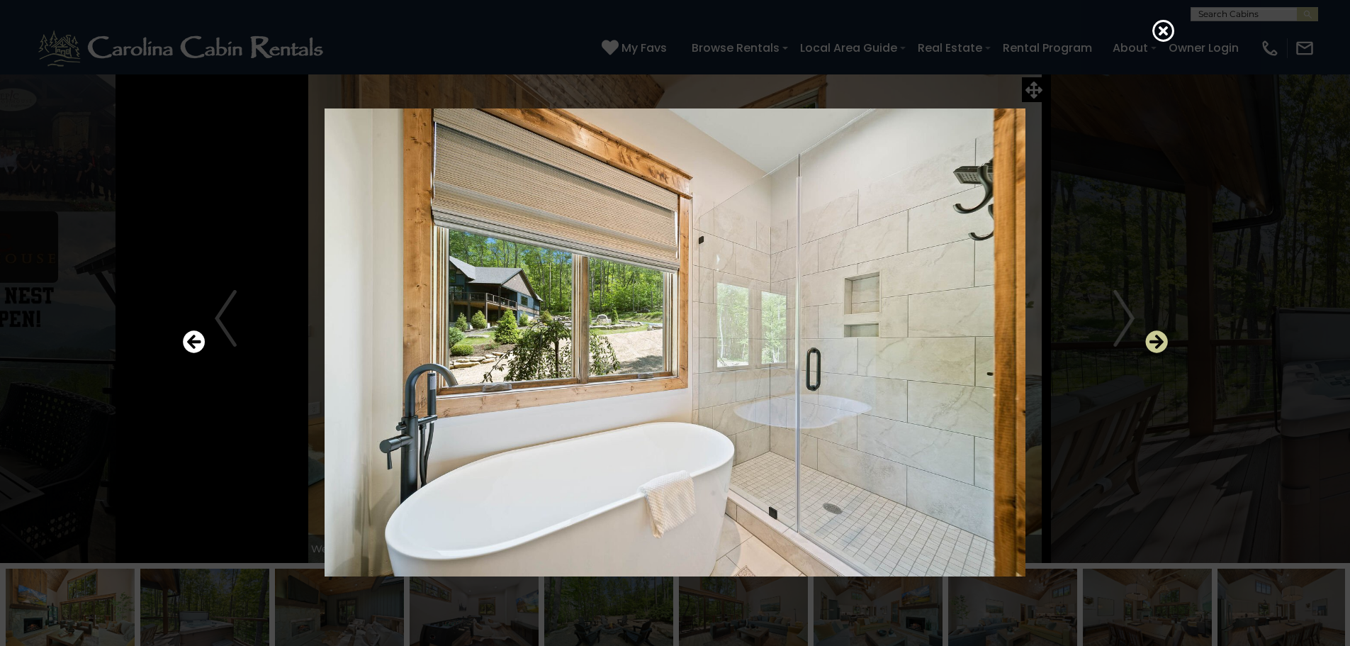
click at [1156, 345] on icon "Next" at bounding box center [1156, 341] width 23 height 23
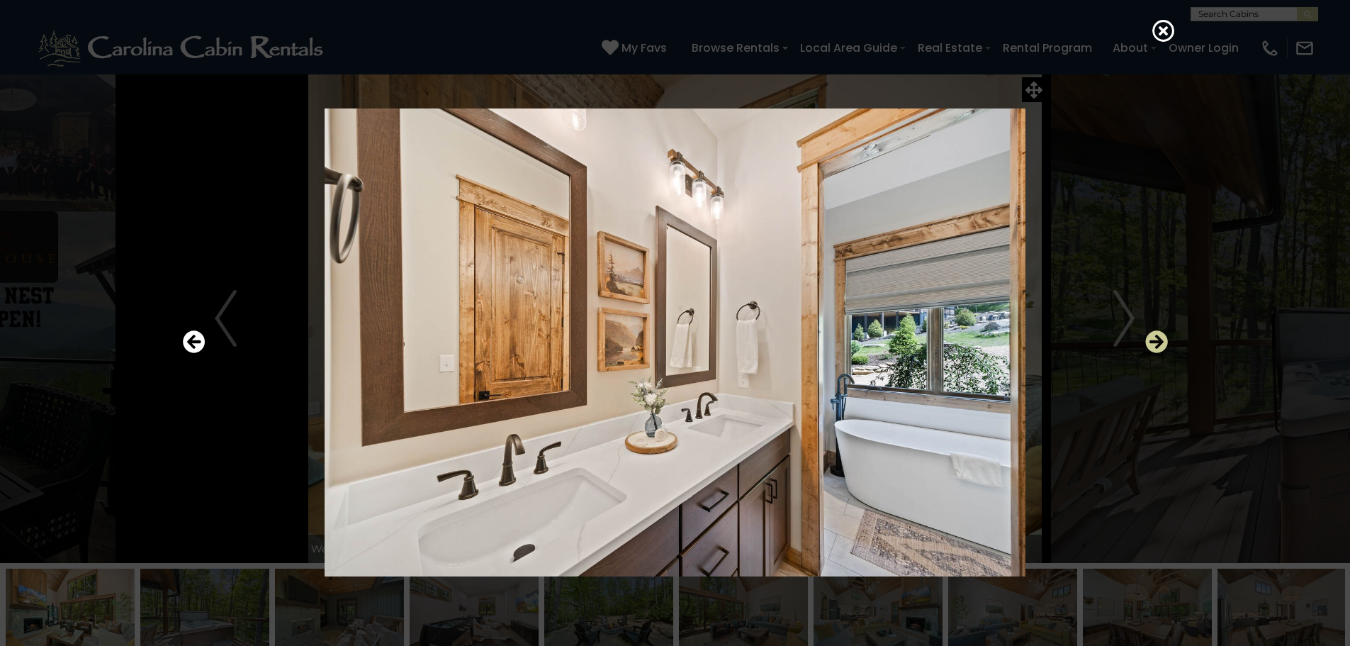
click at [1156, 345] on icon "Next" at bounding box center [1156, 341] width 23 height 23
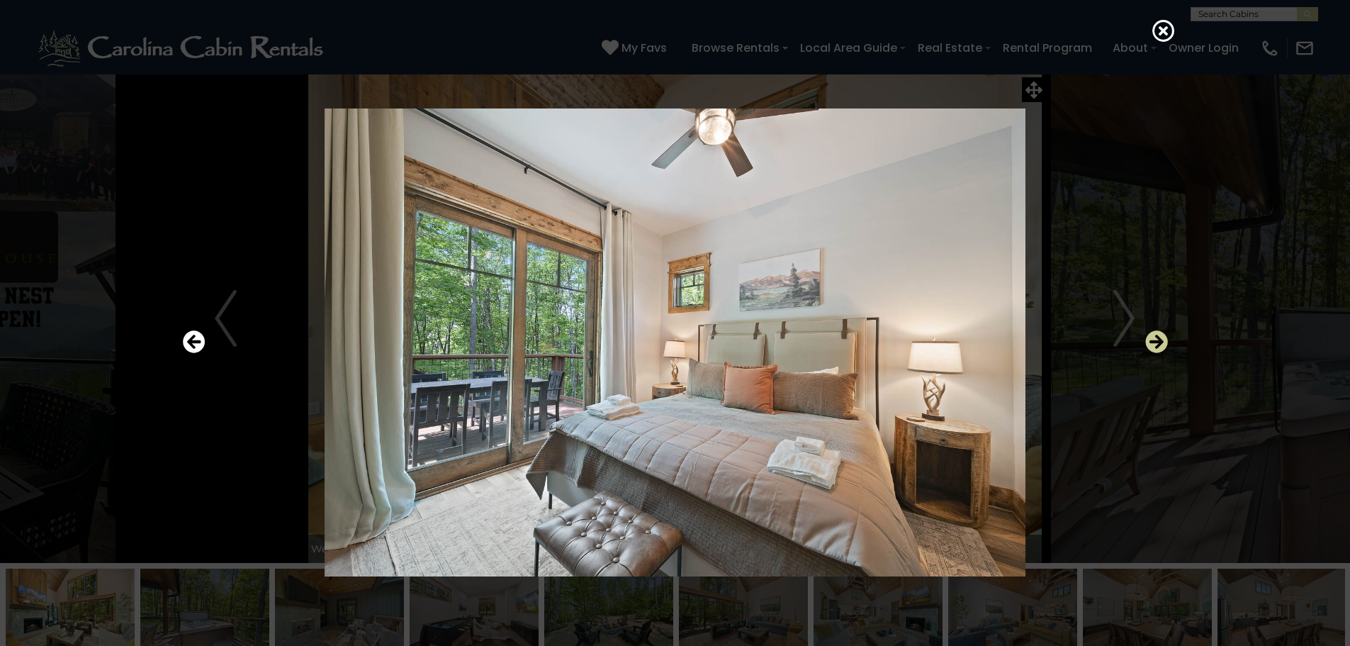
click at [1156, 345] on icon "Next" at bounding box center [1156, 341] width 23 height 23
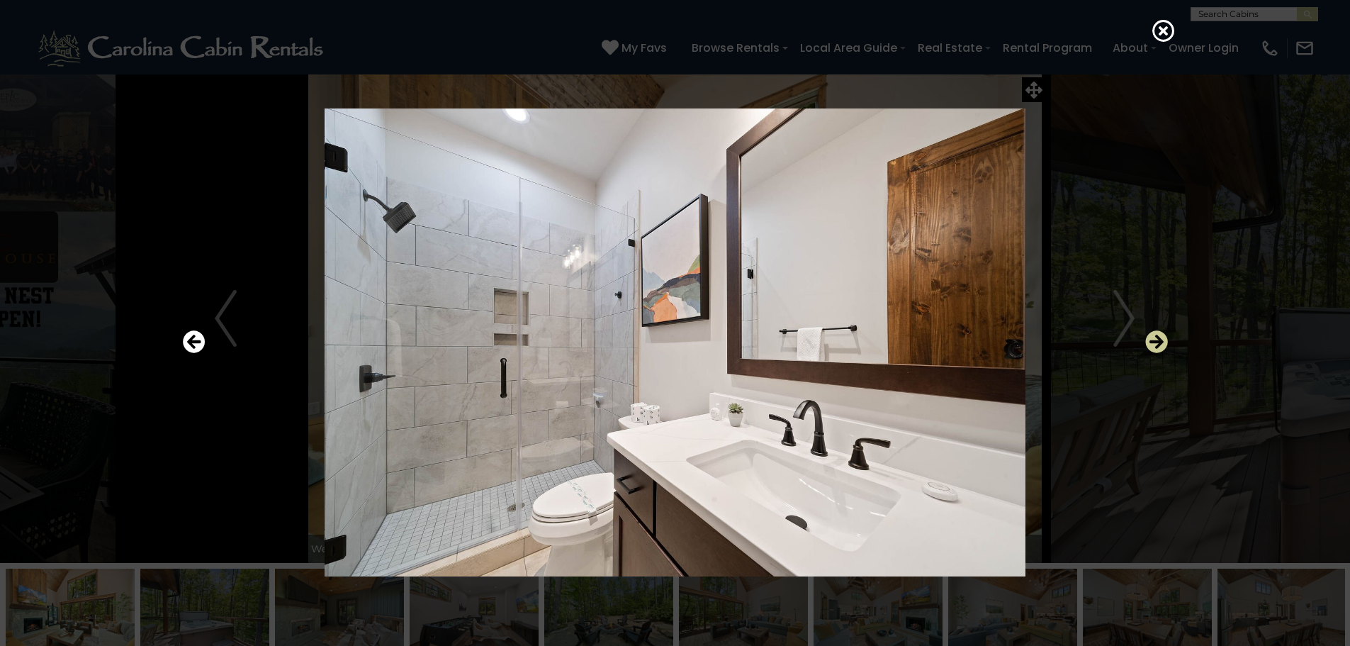
click at [1156, 345] on icon "Next" at bounding box center [1156, 341] width 23 height 23
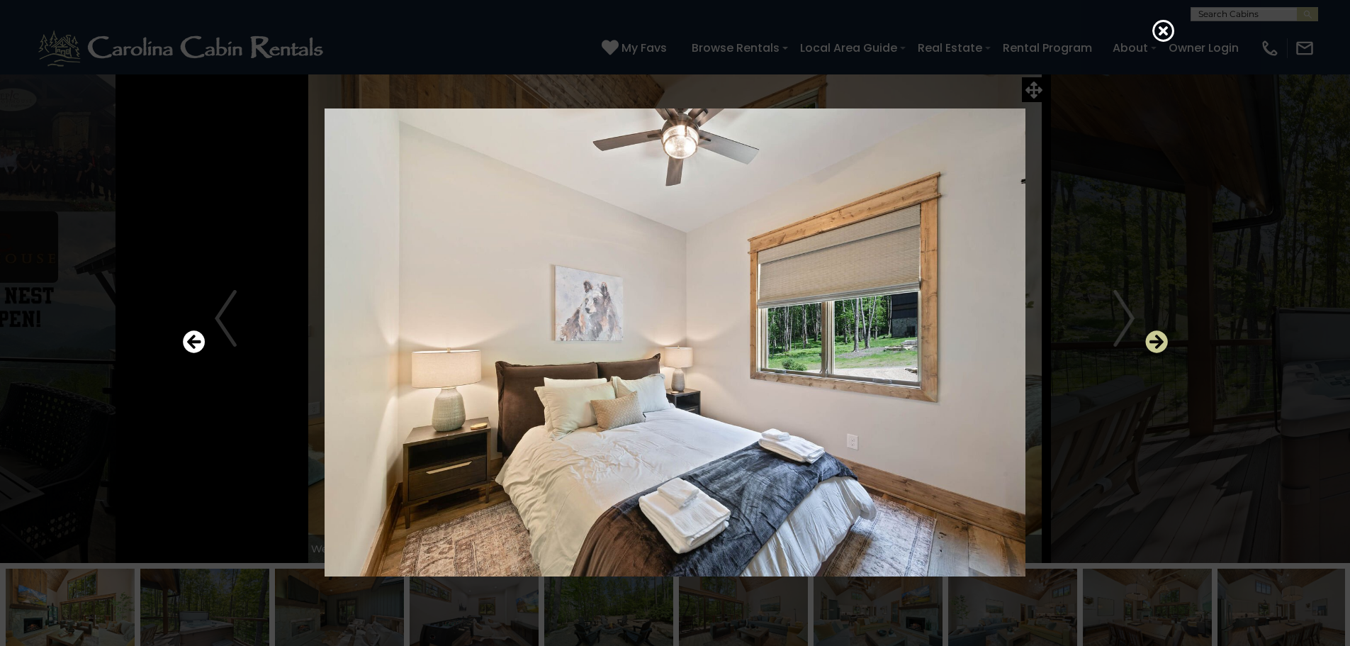
click at [1156, 345] on icon "Next" at bounding box center [1156, 341] width 23 height 23
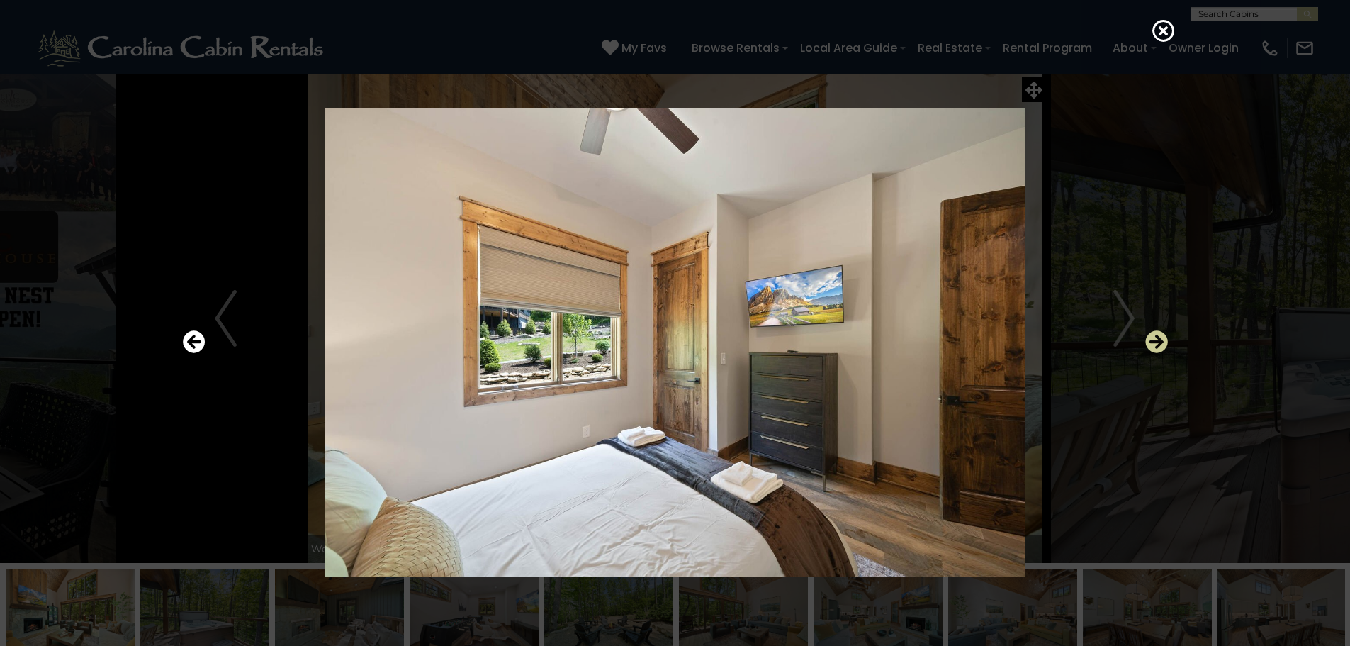
click at [1156, 345] on icon "Next" at bounding box center [1156, 341] width 23 height 23
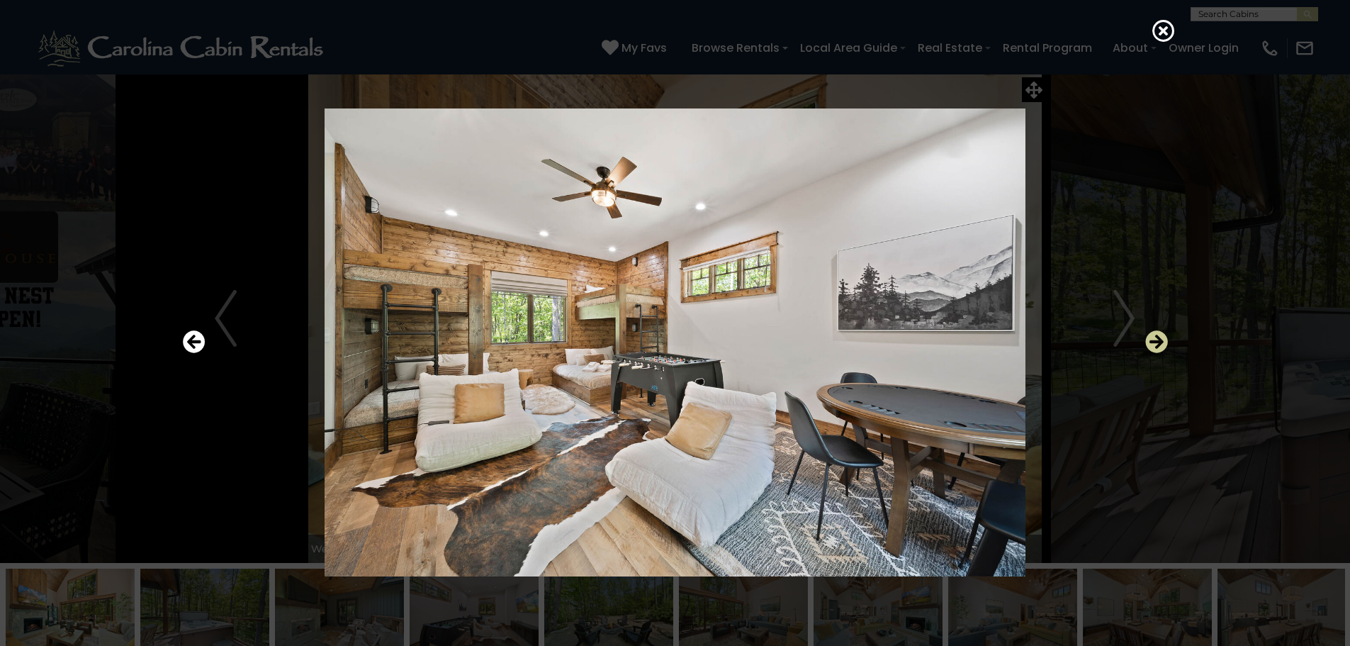
click at [1156, 345] on icon "Next" at bounding box center [1156, 341] width 23 height 23
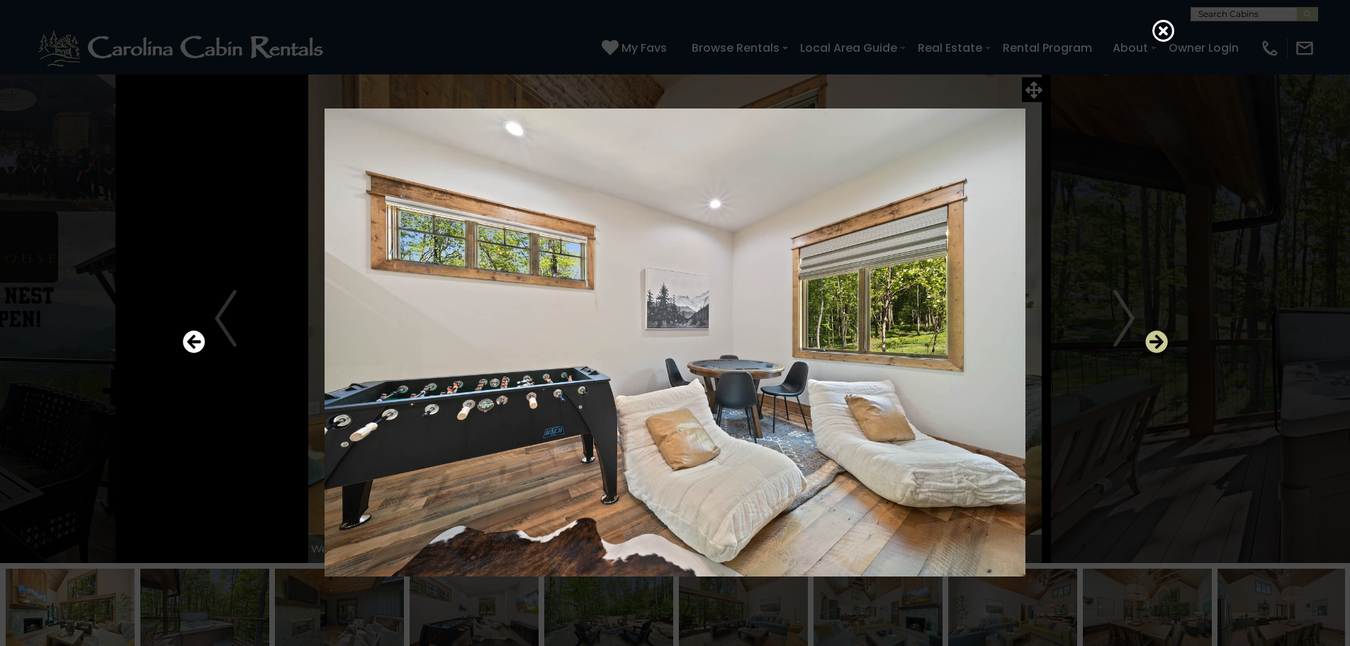
click at [1156, 345] on icon "Next" at bounding box center [1156, 341] width 23 height 23
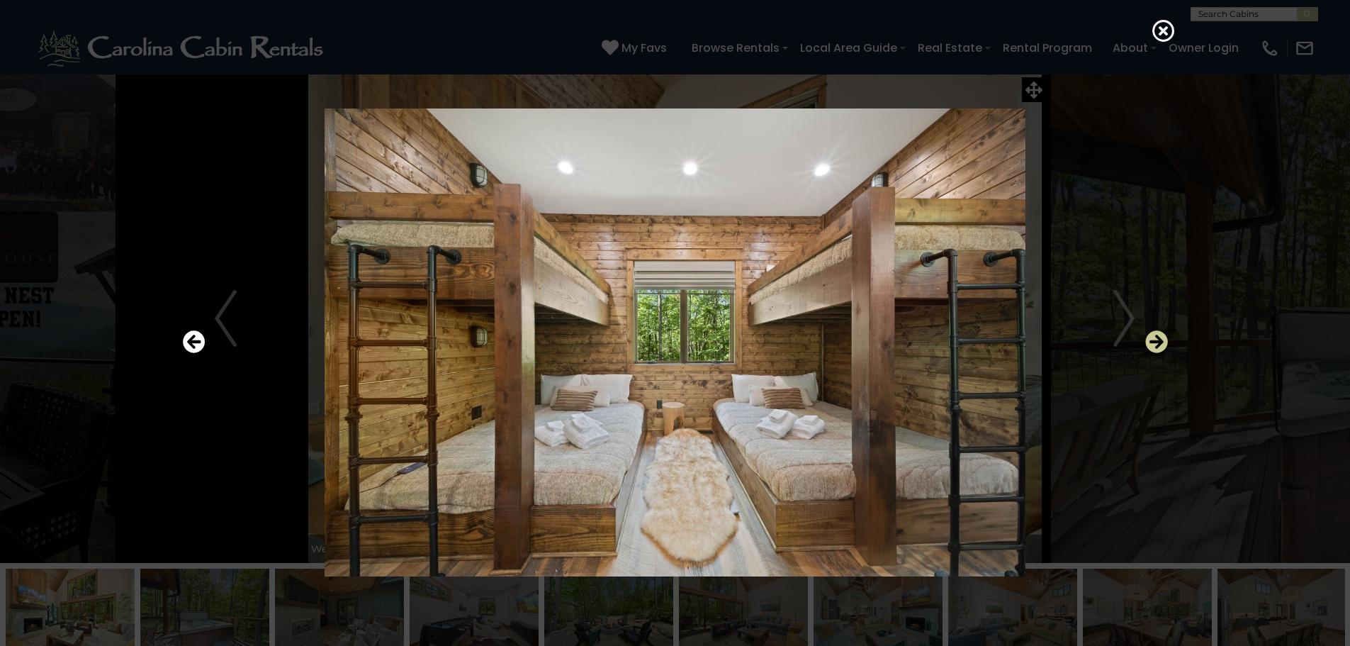
click at [1156, 345] on icon "Next" at bounding box center [1156, 341] width 23 height 23
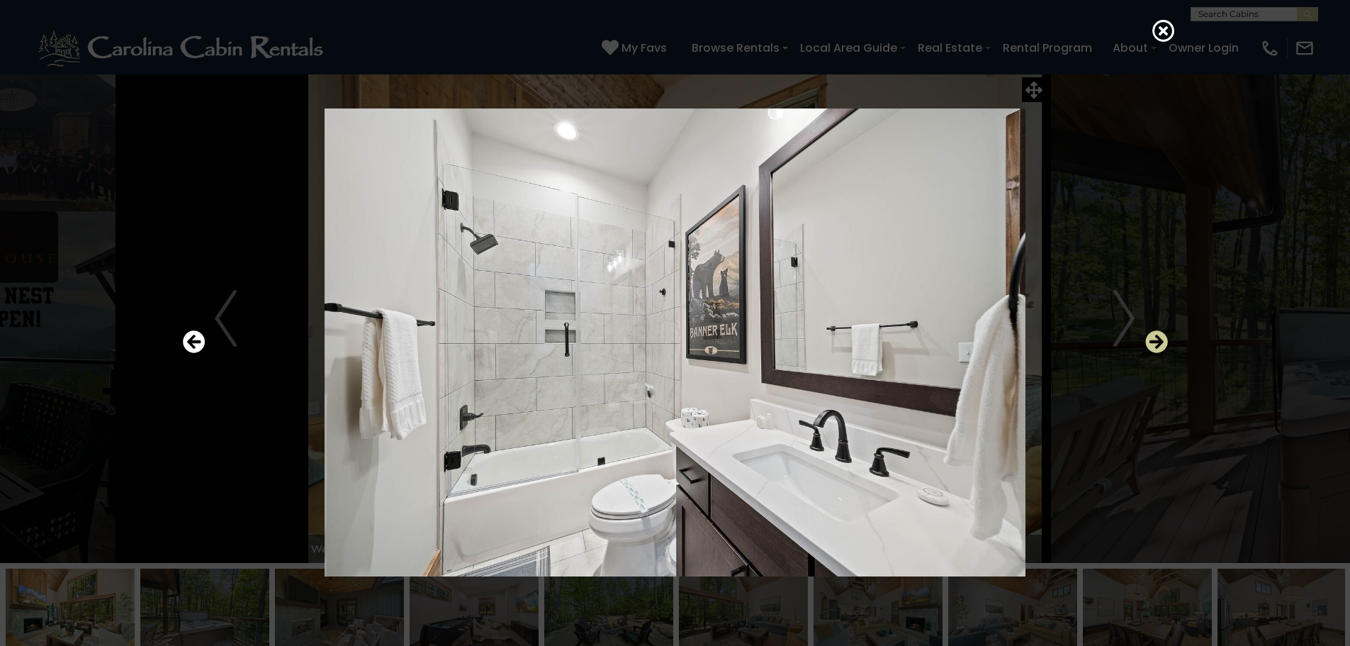
click at [1156, 345] on icon "Next" at bounding box center [1156, 341] width 23 height 23
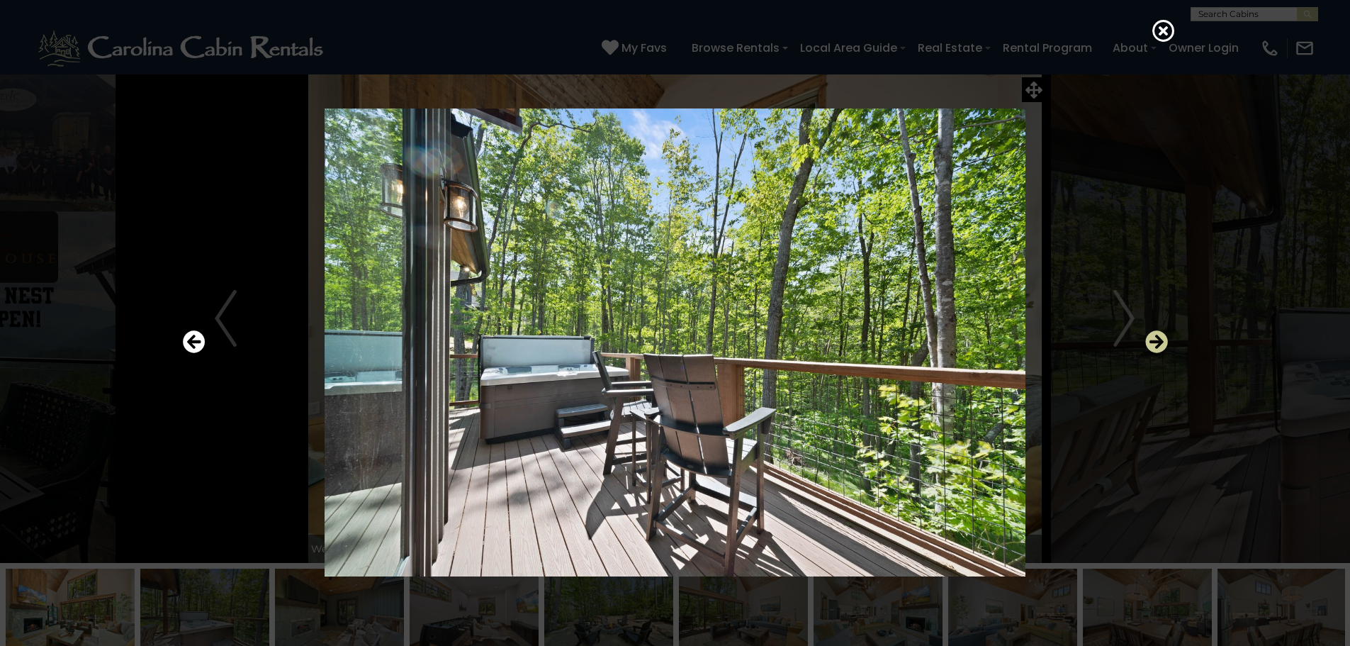
click at [1156, 345] on icon "Next" at bounding box center [1156, 341] width 23 height 23
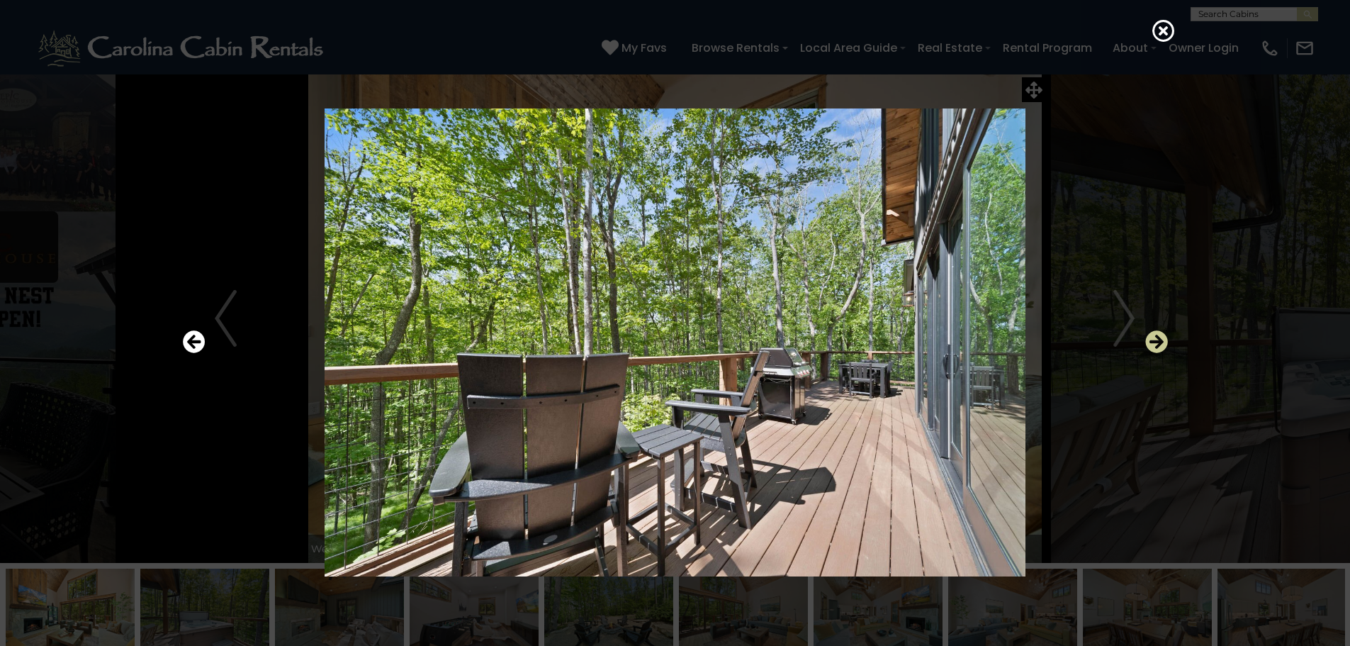
click at [1156, 345] on icon "Next" at bounding box center [1156, 341] width 23 height 23
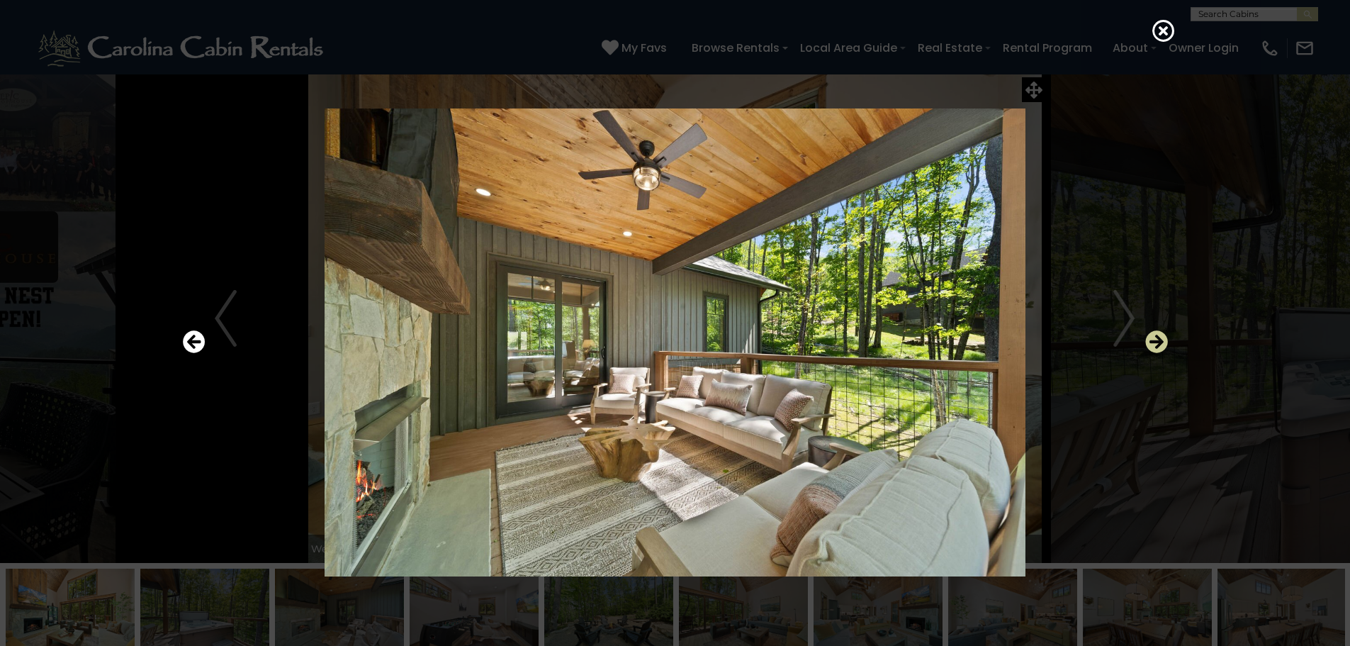
click at [1156, 345] on icon "Next" at bounding box center [1156, 341] width 23 height 23
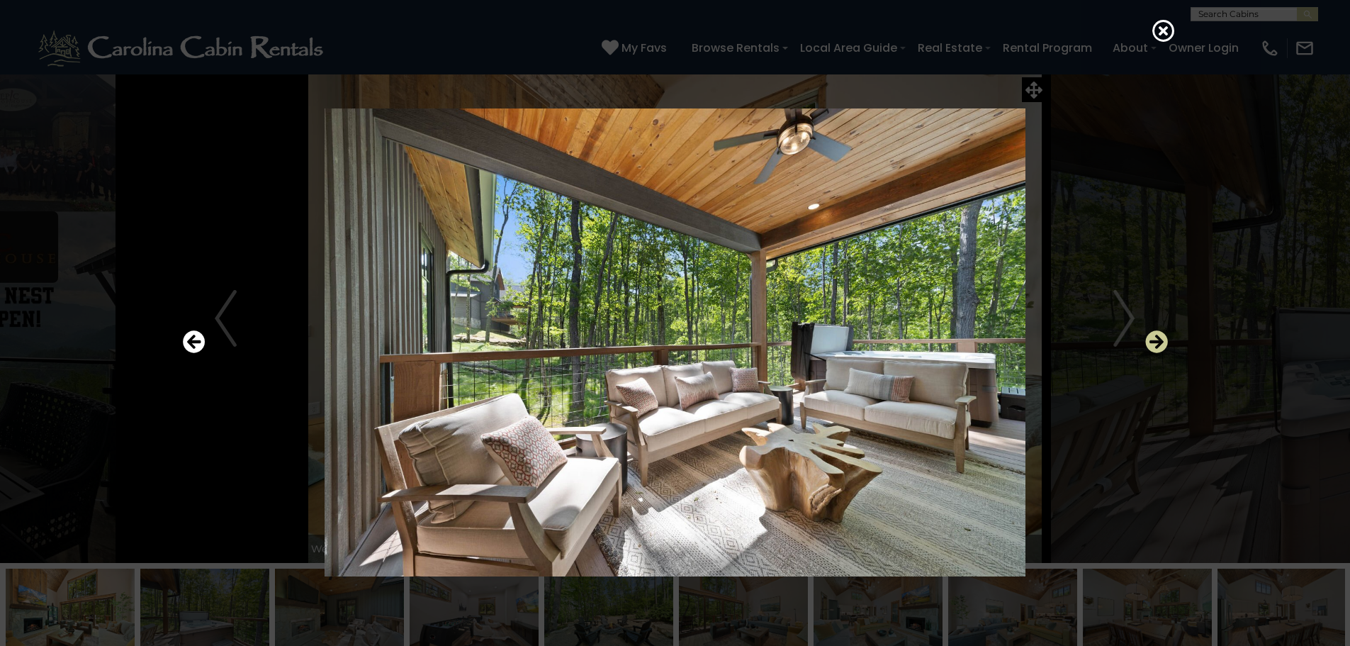
click at [1156, 345] on icon "Next" at bounding box center [1156, 341] width 23 height 23
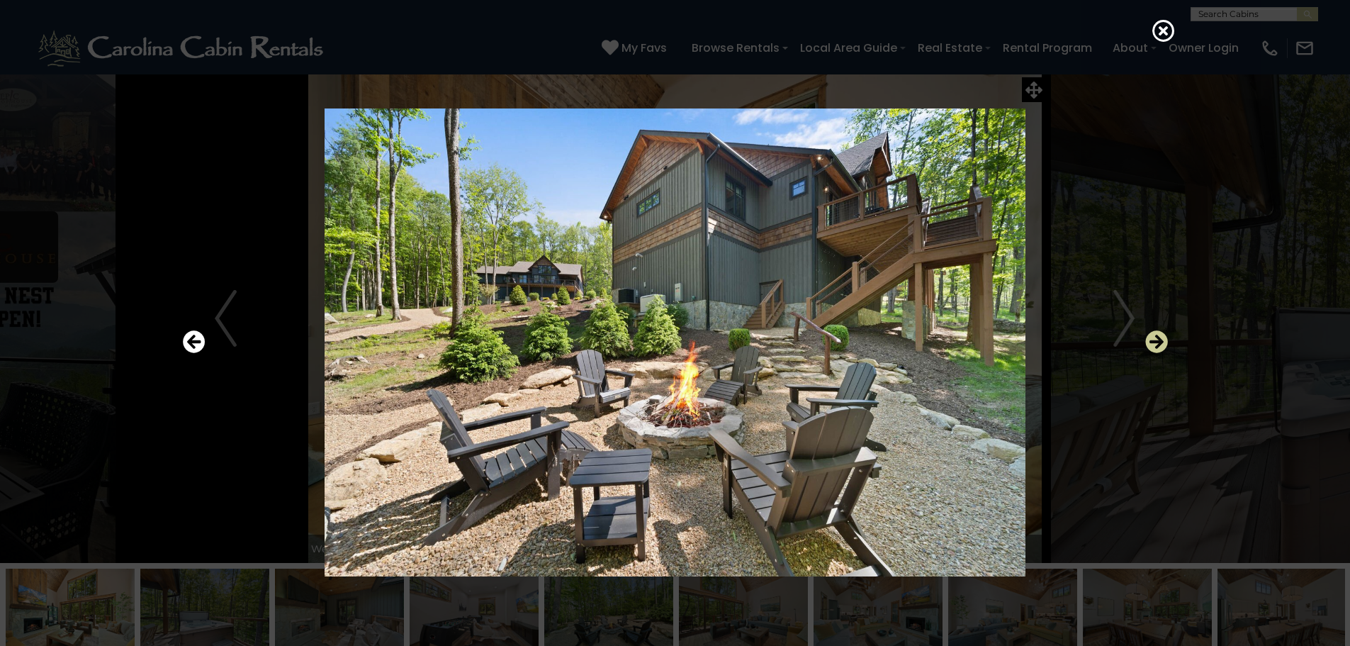
click at [1156, 345] on icon "Next" at bounding box center [1156, 341] width 23 height 23
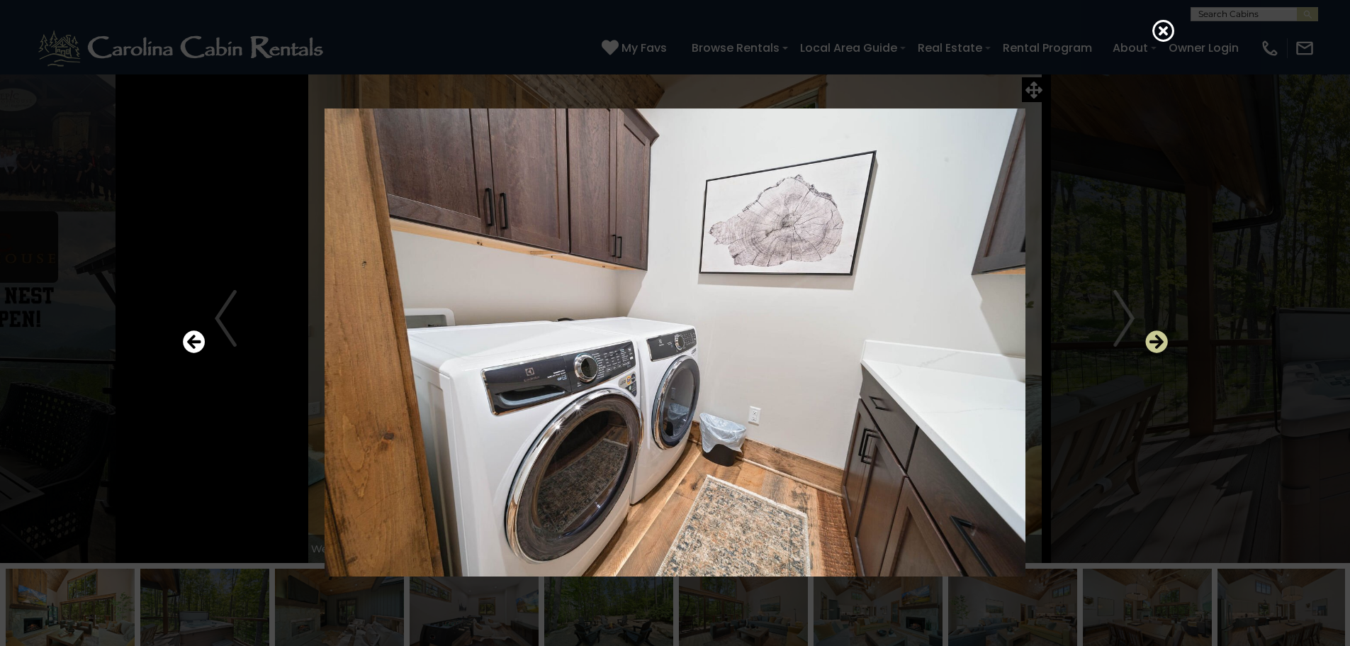
click at [1155, 342] on icon "Next" at bounding box center [1156, 341] width 23 height 23
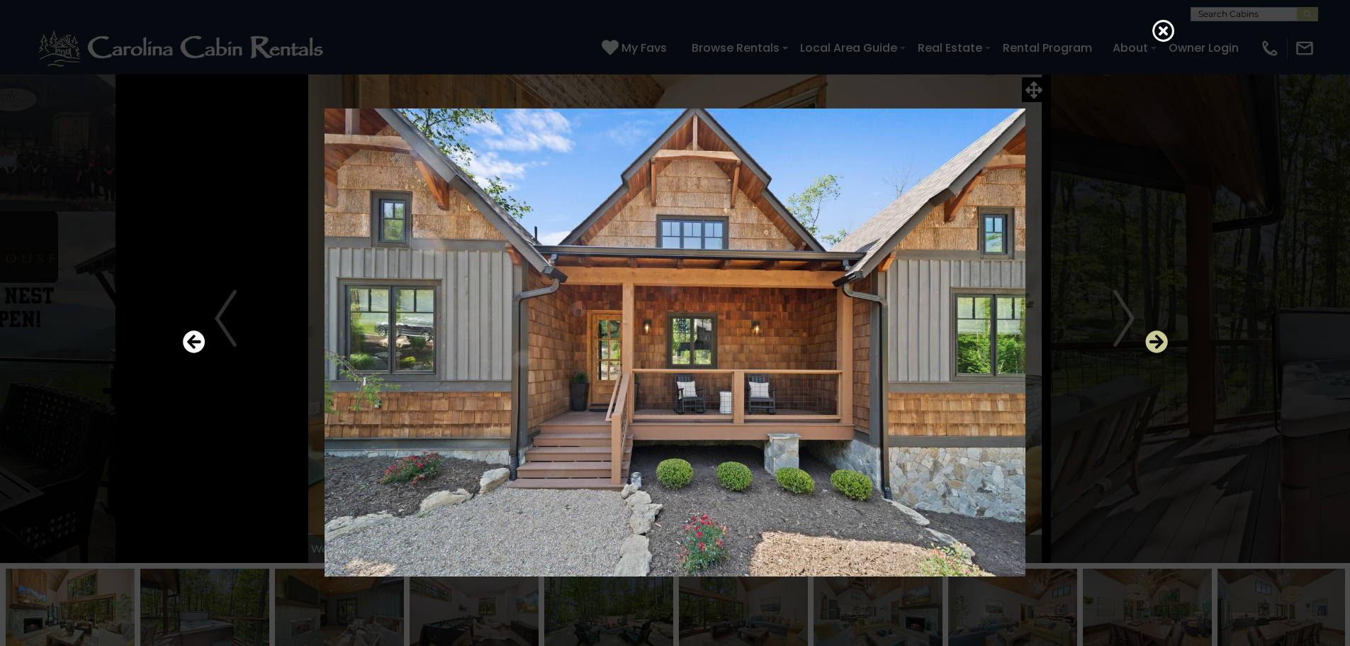
click at [1155, 342] on icon "Next" at bounding box center [1156, 341] width 23 height 23
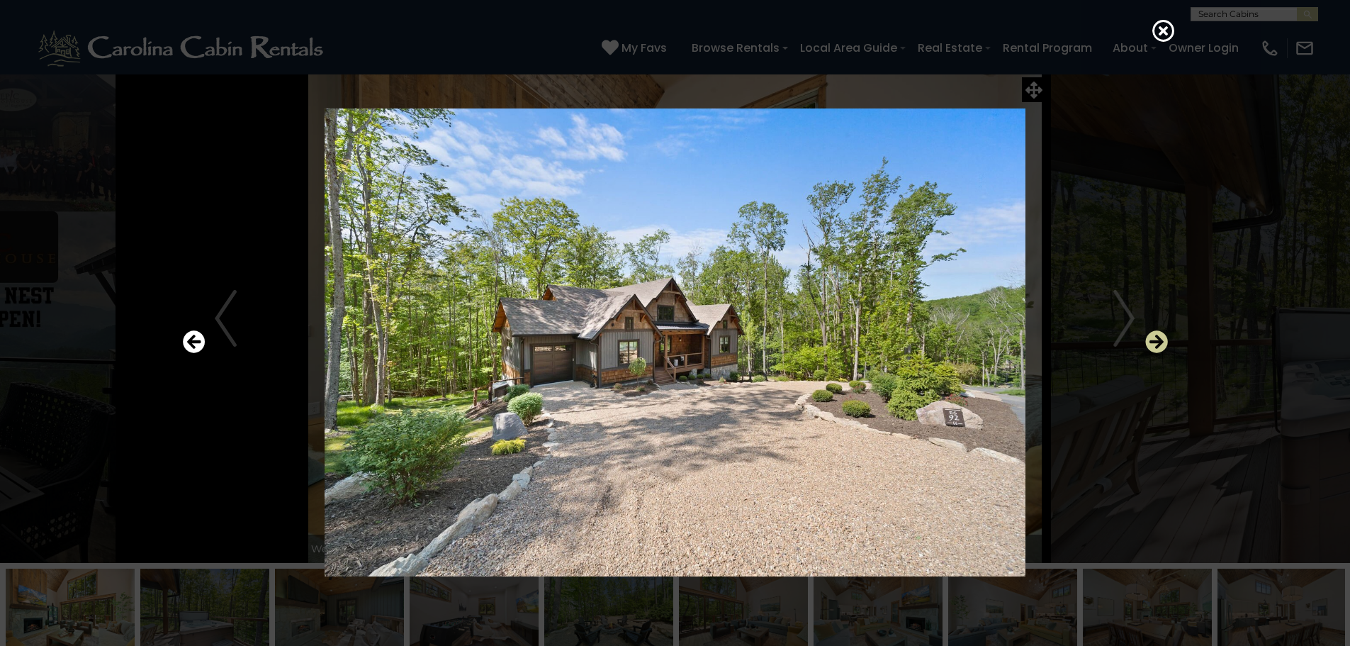
click at [1155, 342] on icon "Next" at bounding box center [1156, 341] width 23 height 23
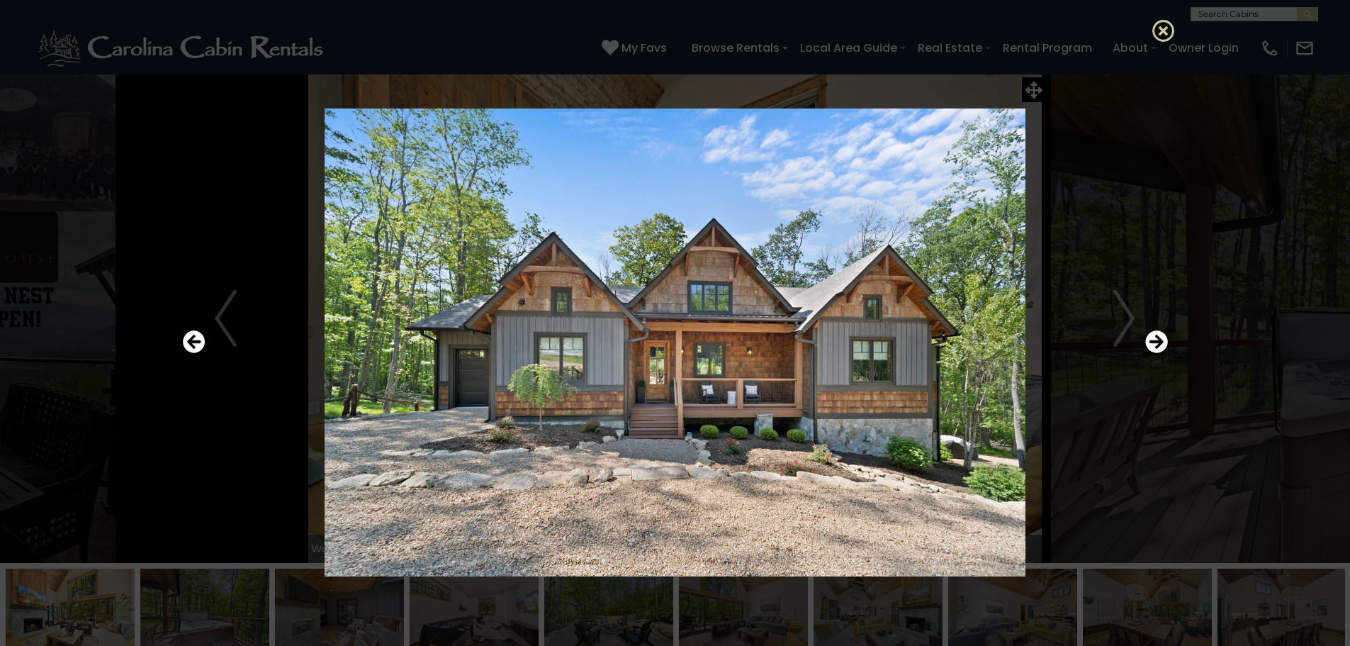
click at [1161, 26] on icon at bounding box center [1163, 30] width 23 height 23
